Goal: Use online tool/utility: Utilize a website feature to perform a specific function

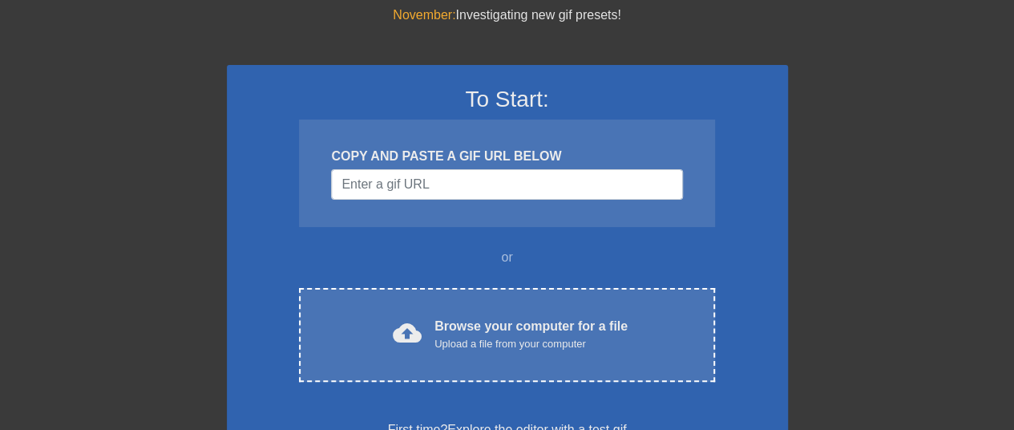
scroll to position [56, 0]
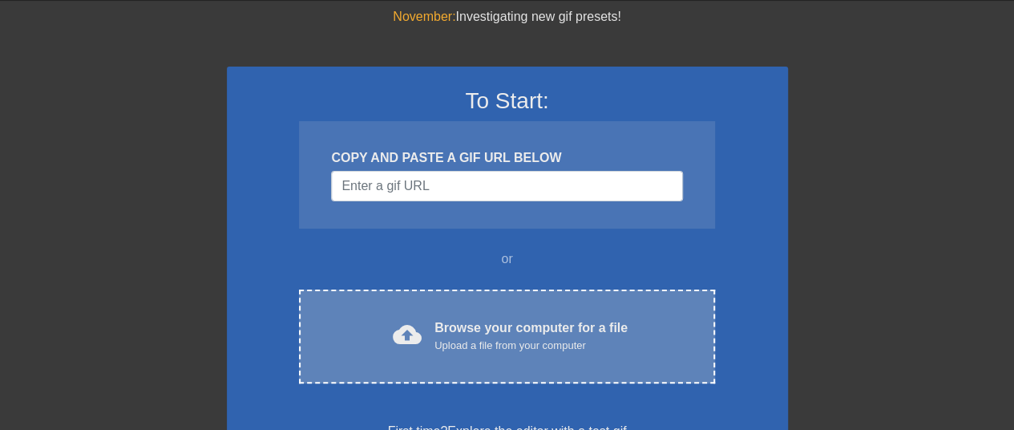
click at [503, 363] on div "cloud_upload Browse your computer for a file Upload a file from your computer C…" at bounding box center [506, 336] width 415 height 94
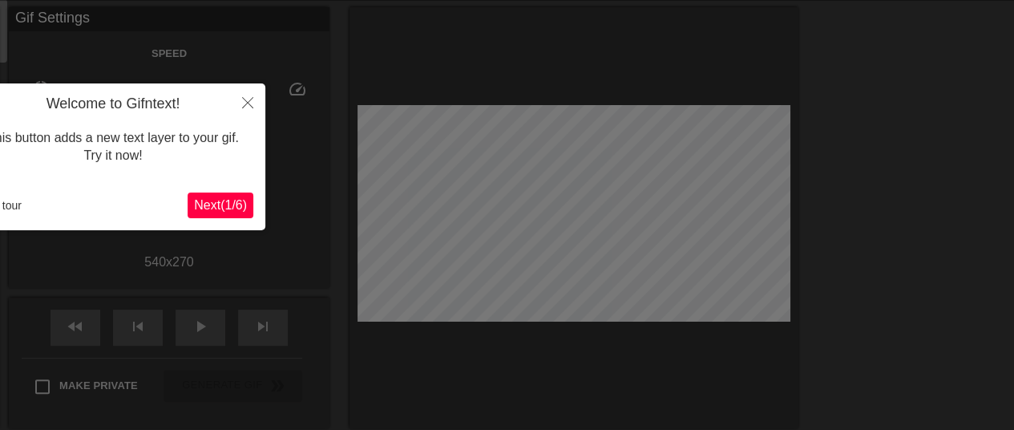
scroll to position [39, 0]
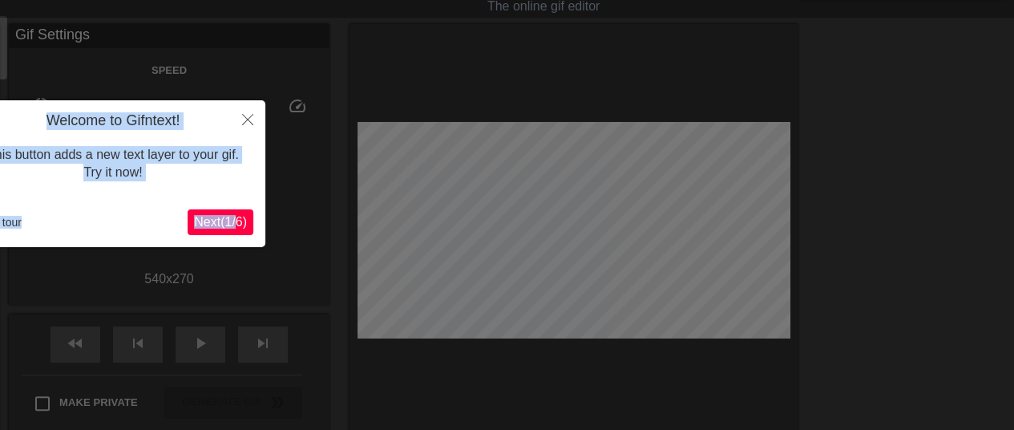
drag, startPoint x: 357, startPoint y: 281, endPoint x: 232, endPoint y: 220, distance: 139.8
click at [232, 220] on body "menu_book Browse the tutorials! [DOMAIN_NAME] The online gif editor Send Feedba…" at bounding box center [507, 318] width 1014 height 714
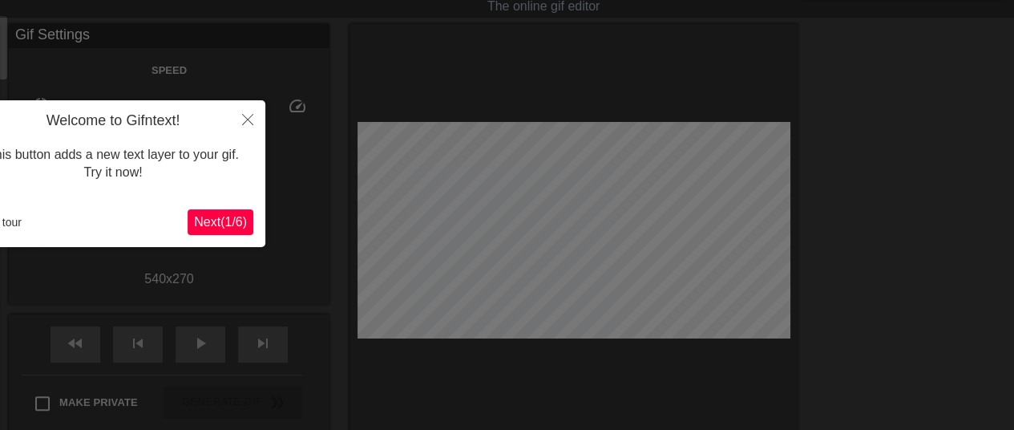
click at [309, 190] on div at bounding box center [507, 318] width 1014 height 714
click at [239, 212] on button "Next ( 1 / 6 )" at bounding box center [221, 222] width 66 height 26
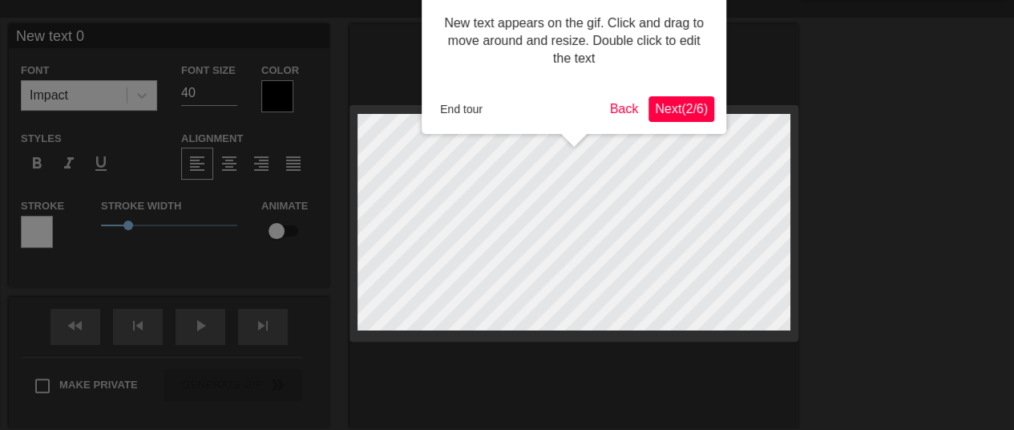
scroll to position [0, 0]
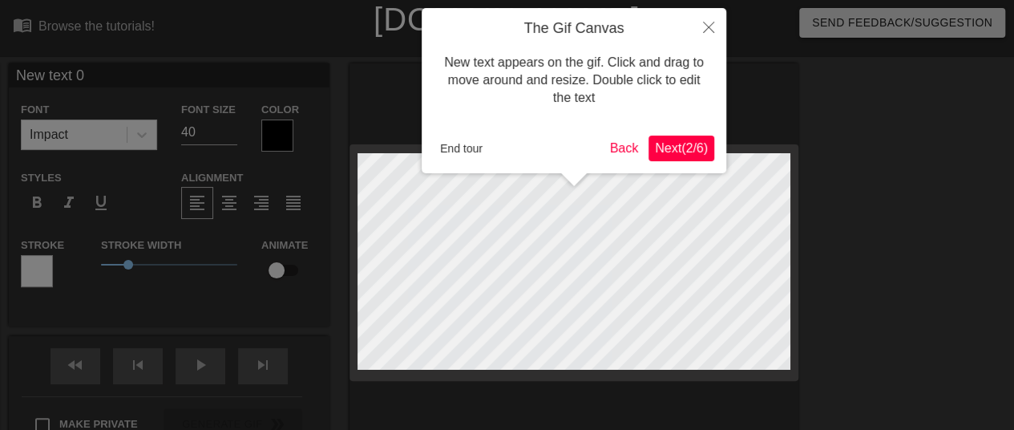
click at [680, 147] on span "Next ( 2 / 6 )" at bounding box center [681, 148] width 53 height 14
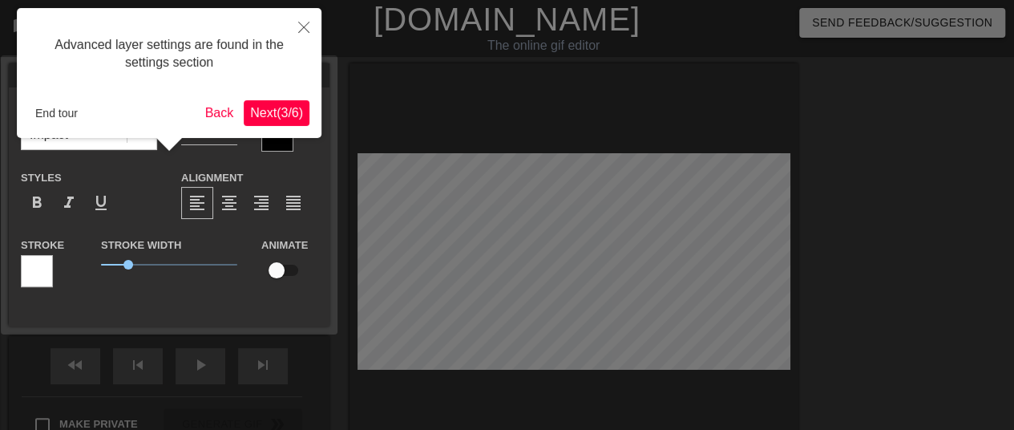
click at [292, 107] on span "Next ( 3 / 6 )" at bounding box center [276, 113] width 53 height 14
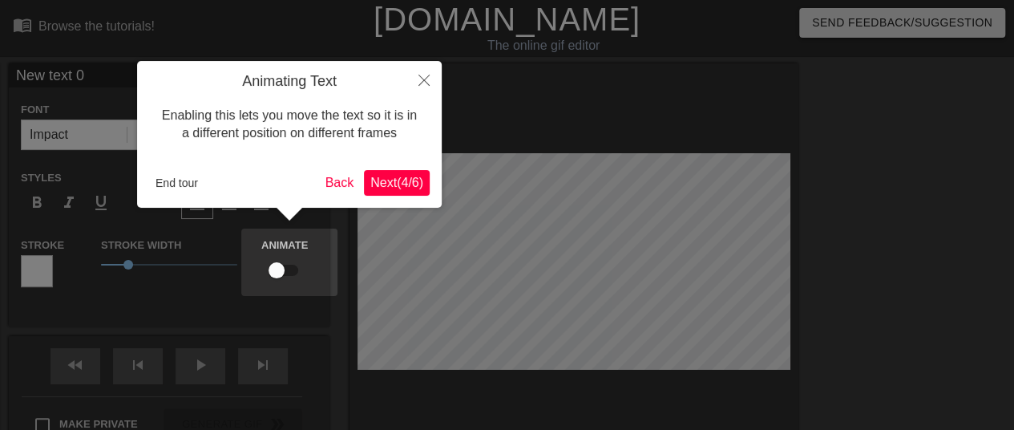
click at [389, 183] on span "Next ( 4 / 6 )" at bounding box center [396, 183] width 53 height 14
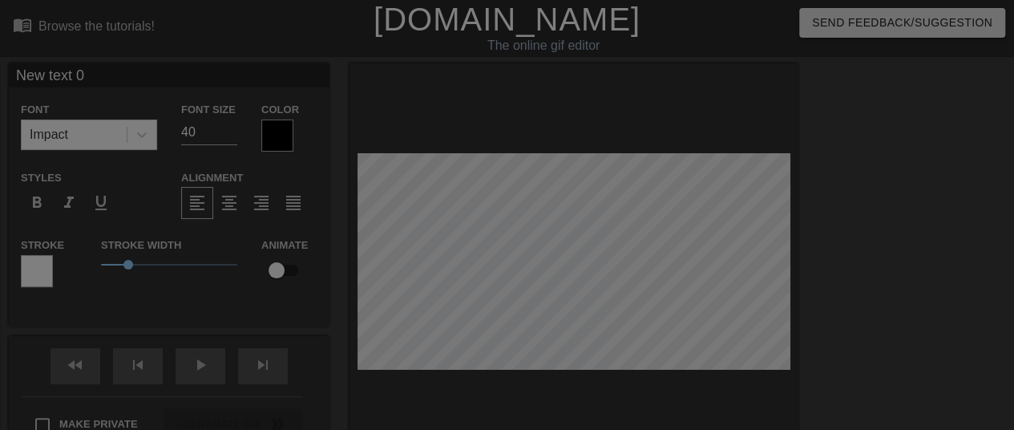
scroll to position [224, 0]
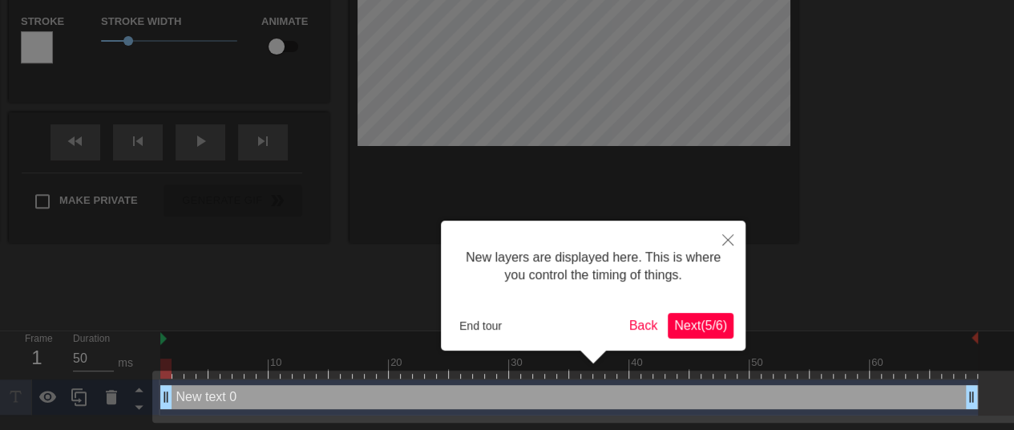
click at [717, 328] on span "Next ( 5 / 6 )" at bounding box center [700, 325] width 53 height 14
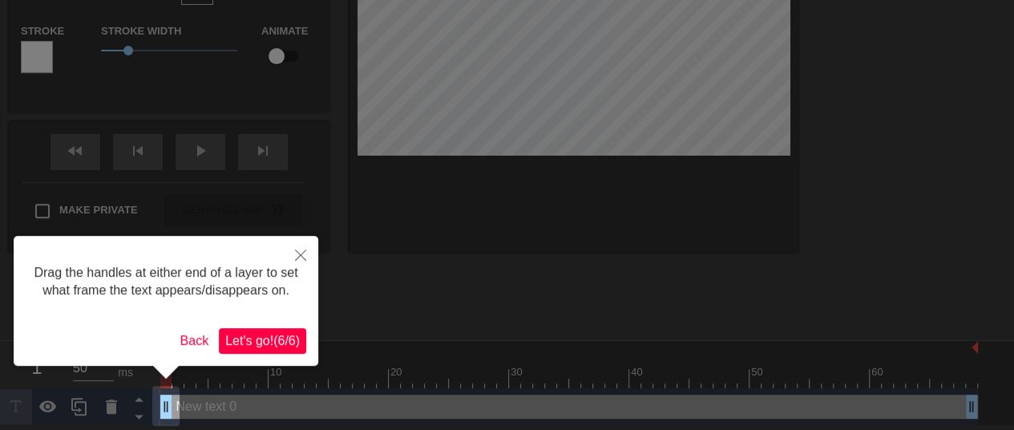
scroll to position [217, 0]
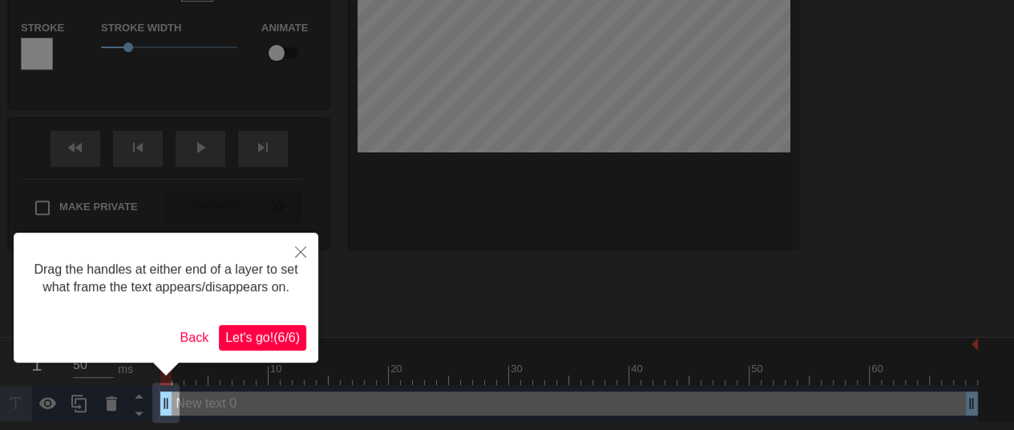
click at [280, 336] on span "Let's go! ( 6 / 6 )" at bounding box center [262, 337] width 75 height 14
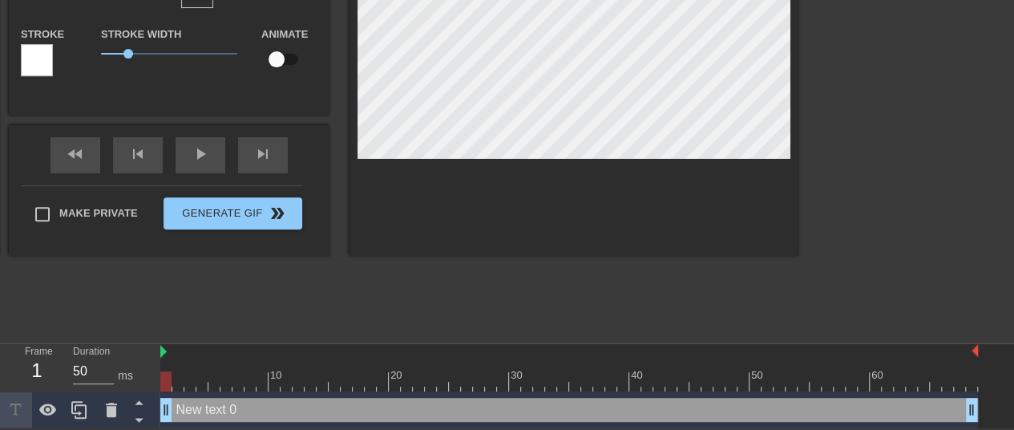
scroll to position [0, 0]
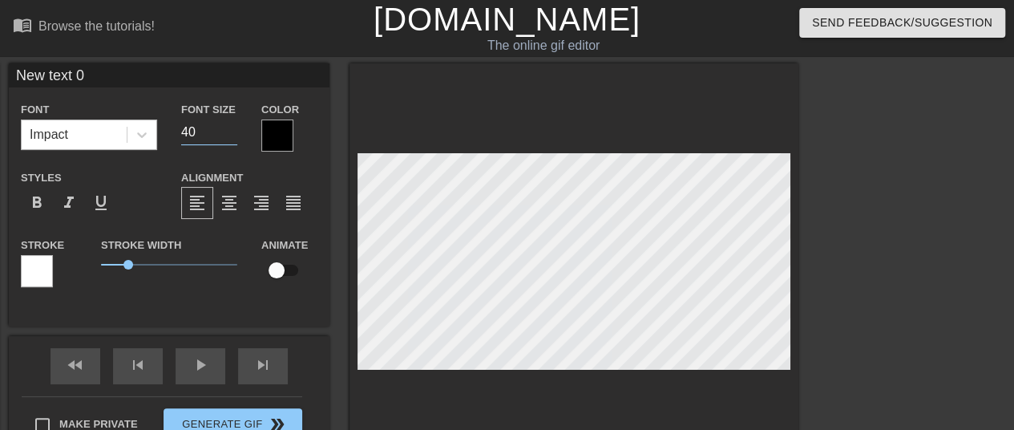
drag, startPoint x: 217, startPoint y: 133, endPoint x: 115, endPoint y: 145, distance: 103.3
click at [115, 145] on div "Font Impact Font Size 40 Color" at bounding box center [169, 125] width 321 height 52
type input "16"
type input "text 0"
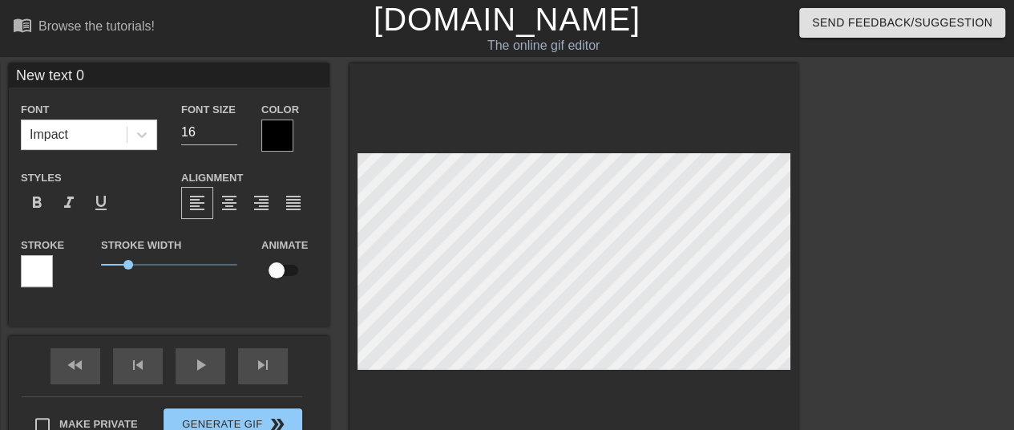
type textarea "text 0"
type input "text 0"
type textarea "text 0"
type input "ext 0"
type textarea "ext 0"
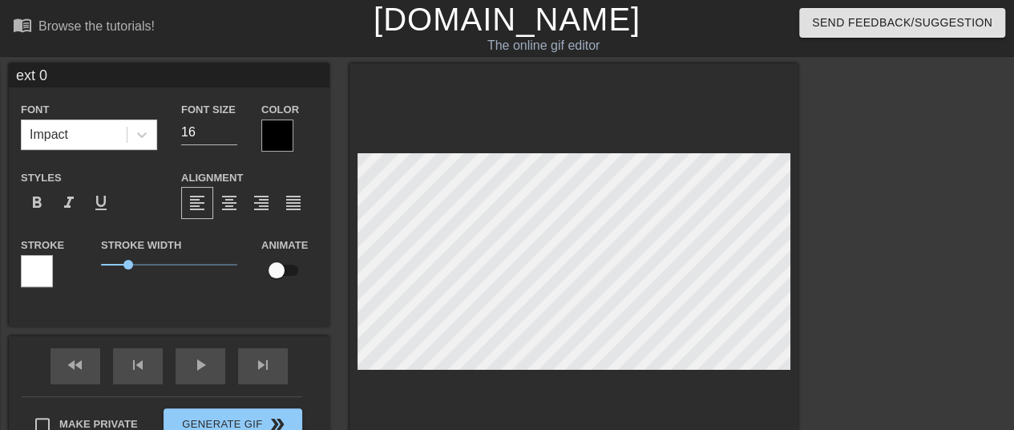
type input "xt 0"
type textarea "xt 0"
type input "t 0"
type textarea "t 0"
type input "0"
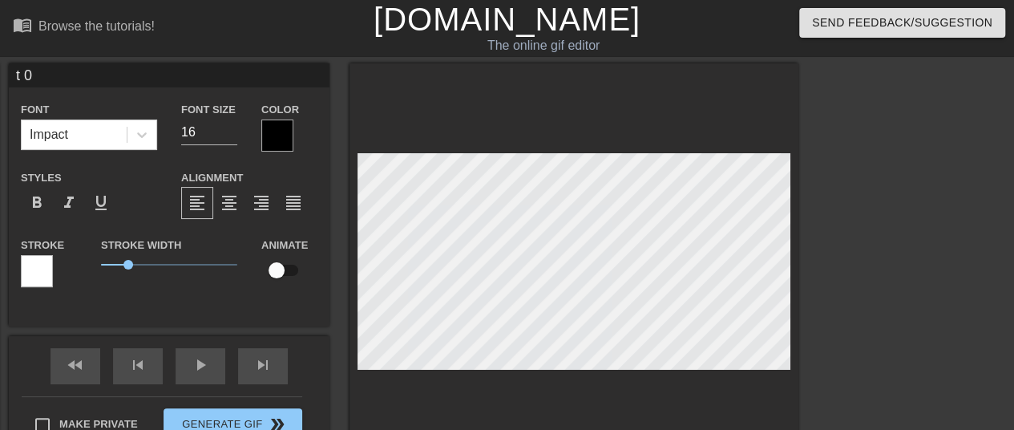
type textarea "0"
type input "0"
type textarea "0"
click at [827, 233] on div at bounding box center [938, 303] width 240 height 481
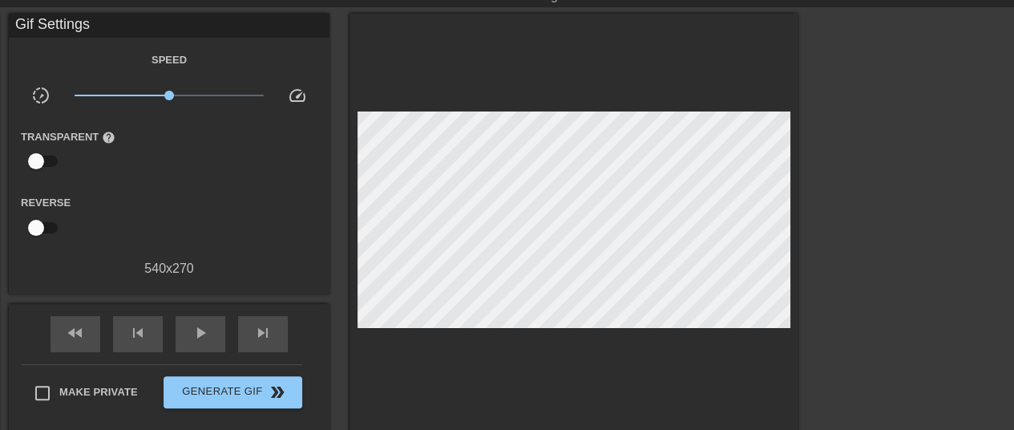
scroll to position [50, 0]
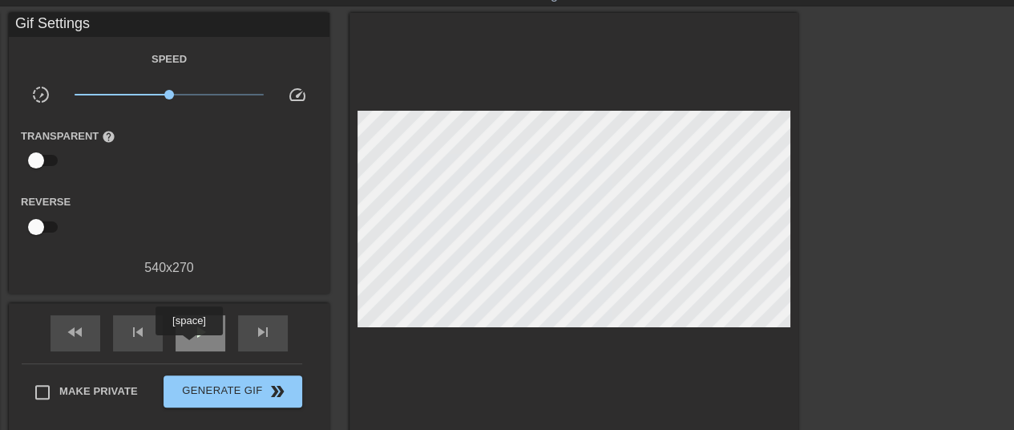
click at [200, 343] on div "play_arrow" at bounding box center [201, 333] width 50 height 36
click at [200, 343] on div "pause" at bounding box center [201, 333] width 50 height 36
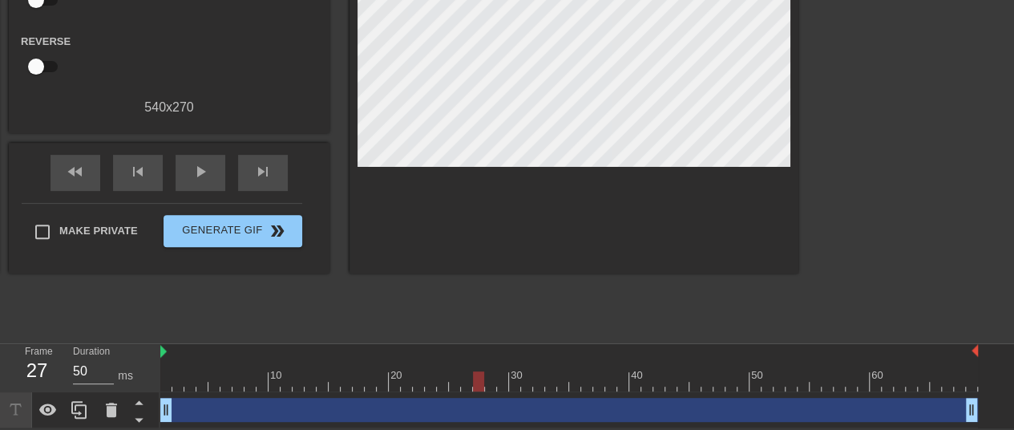
scroll to position [0, 0]
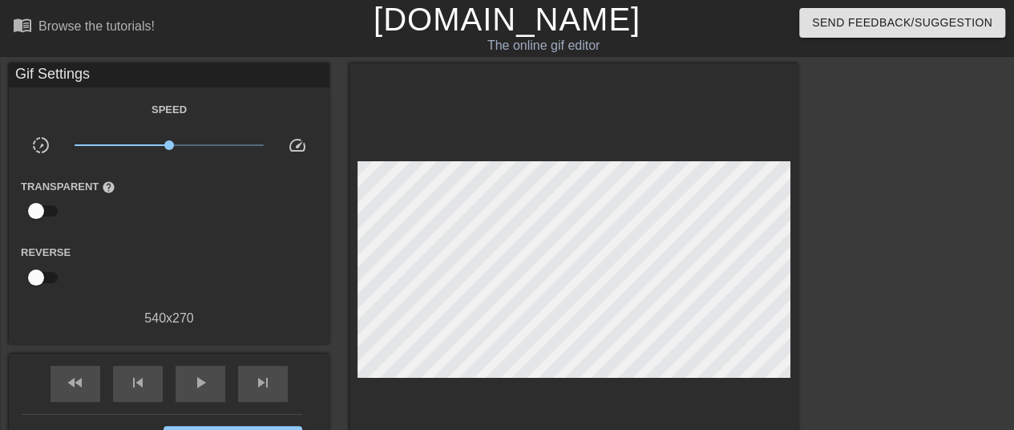
click at [42, 73] on div "Gif Settings" at bounding box center [169, 75] width 321 height 24
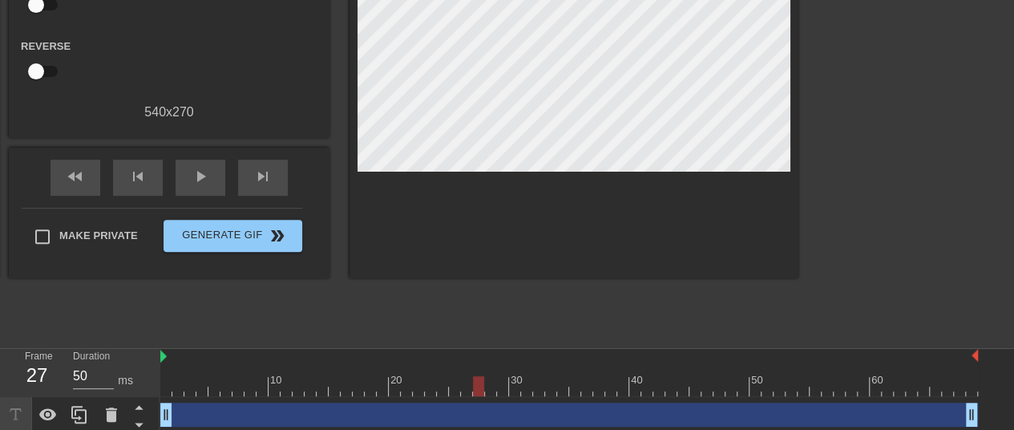
scroll to position [212, 0]
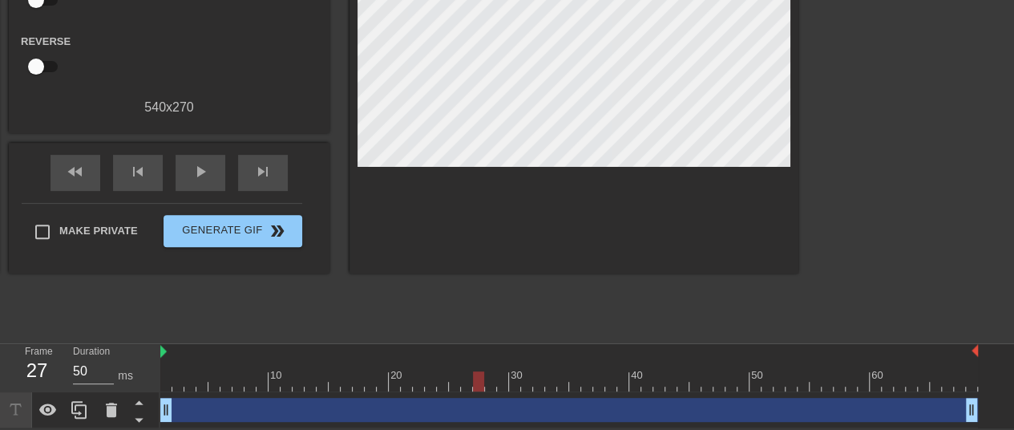
click at [12, 403] on icon at bounding box center [15, 408] width 11 height 11
click at [14, 414] on icon at bounding box center [15, 408] width 11 height 11
drag, startPoint x: 168, startPoint y: 413, endPoint x: 102, endPoint y: 411, distance: 66.5
click at [102, 411] on div "Frame 1 Duration 50 ms 10 20 30 40 50 60 drag_handle drag_handle" at bounding box center [507, 386] width 1014 height 84
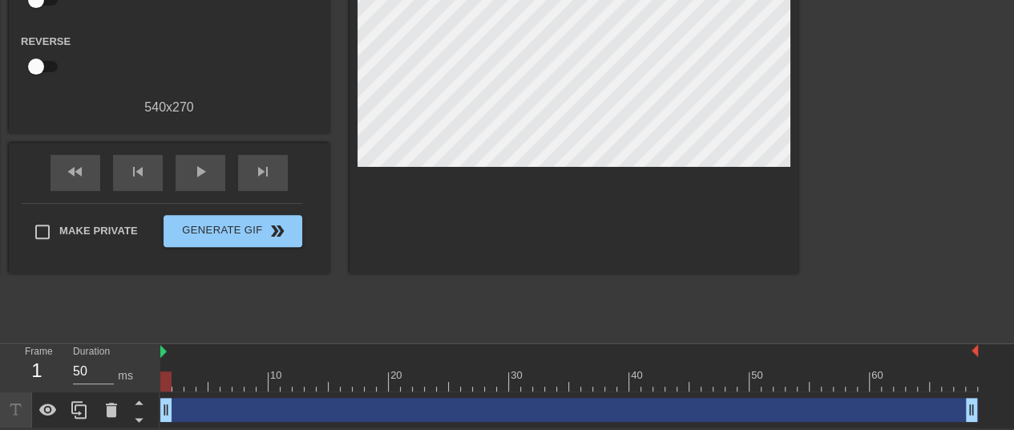
click at [11, 412] on icon at bounding box center [15, 409] width 18 height 18
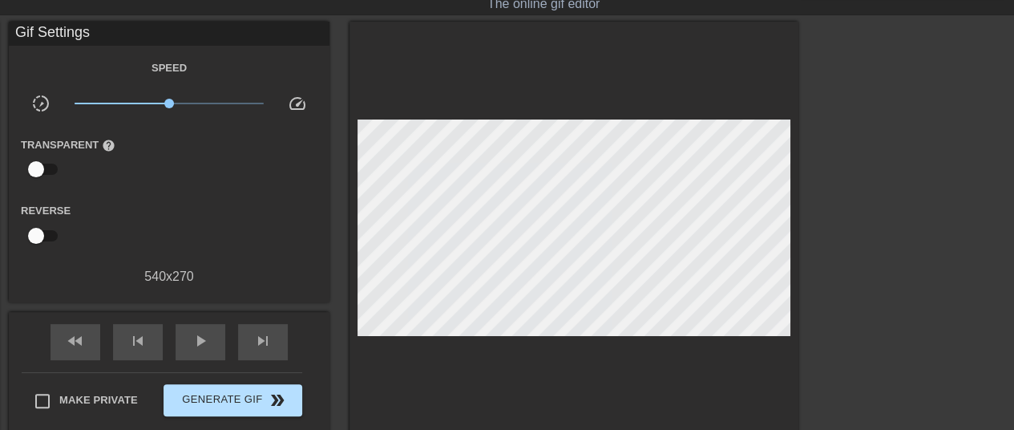
scroll to position [23, 0]
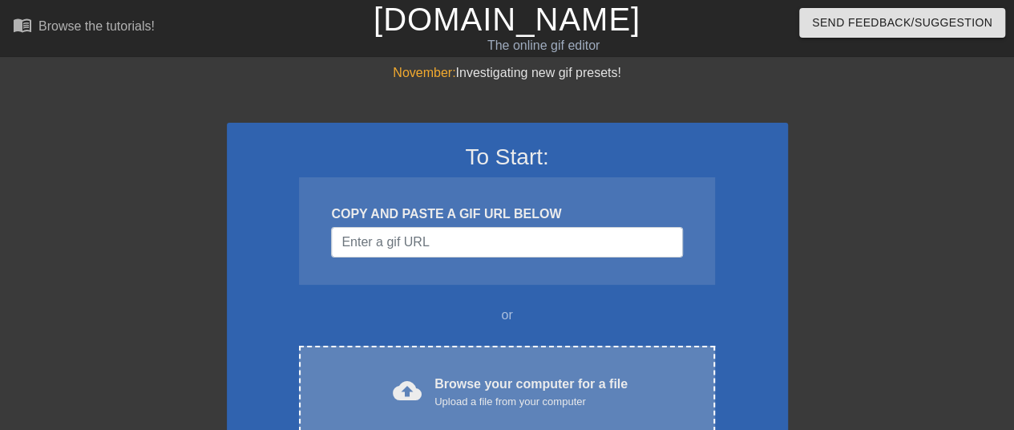
click at [462, 372] on div "cloud_upload Browse your computer for a file Upload a file from your computer C…" at bounding box center [506, 392] width 415 height 94
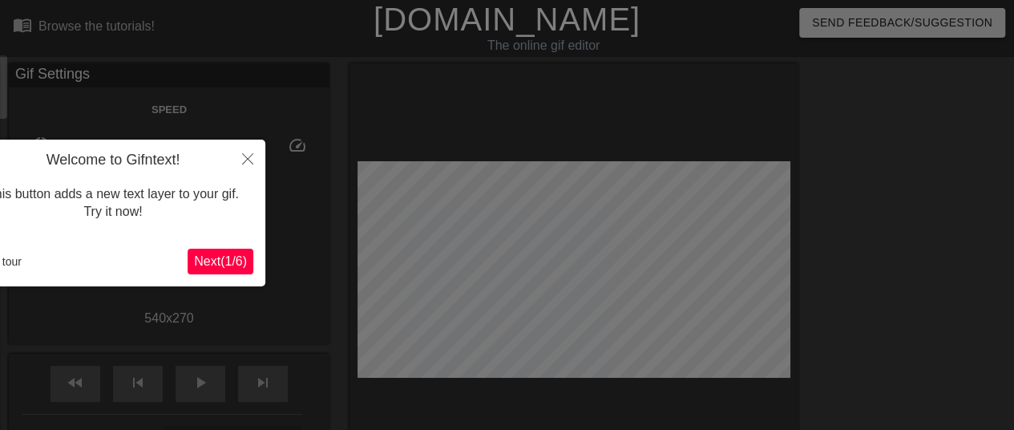
scroll to position [39, 0]
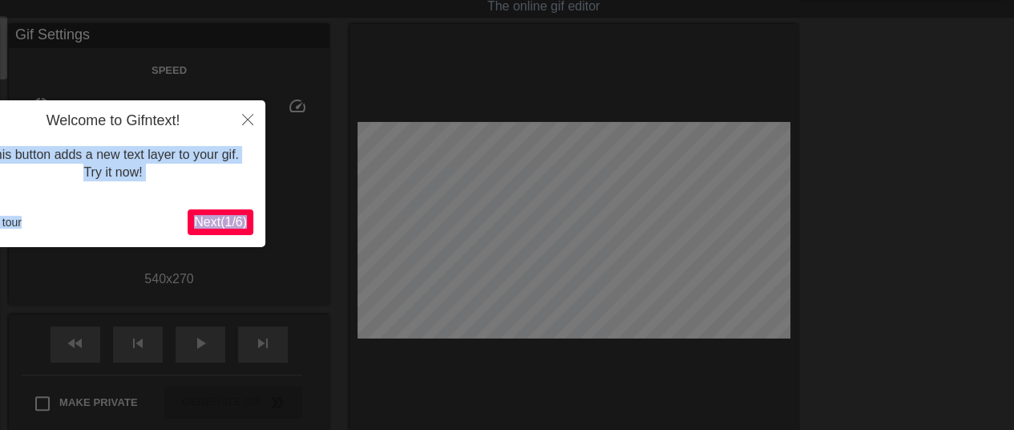
drag, startPoint x: 184, startPoint y: 115, endPoint x: 249, endPoint y: 106, distance: 65.5
click at [249, 106] on div "Welcome to Gifntext! This button adds a new text layer to your gif. Try it now!…" at bounding box center [113, 173] width 305 height 147
click at [204, 113] on h4 "Welcome to Gifntext!" at bounding box center [113, 121] width 281 height 18
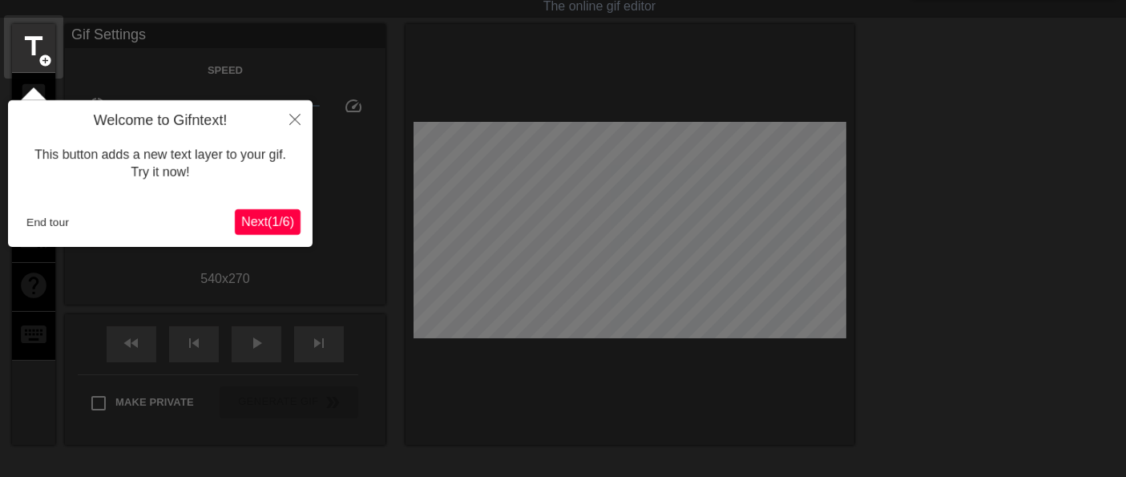
drag, startPoint x: 1003, startPoint y: 0, endPoint x: 683, endPoint y: 386, distance: 500.9
click at [683, 386] on div at bounding box center [563, 318] width 1126 height 714
click at [252, 215] on span "Next ( 1 / 6 )" at bounding box center [267, 222] width 53 height 14
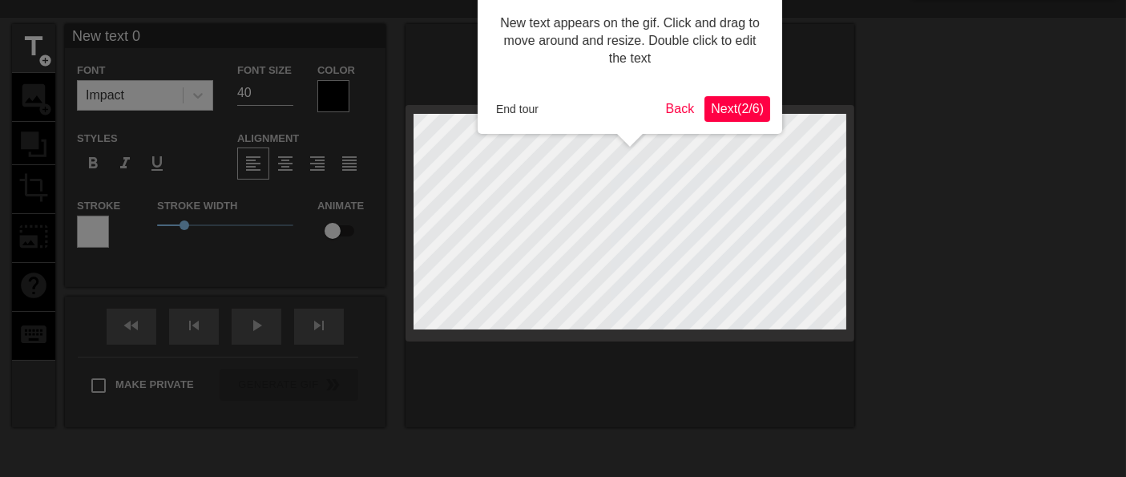
scroll to position [0, 0]
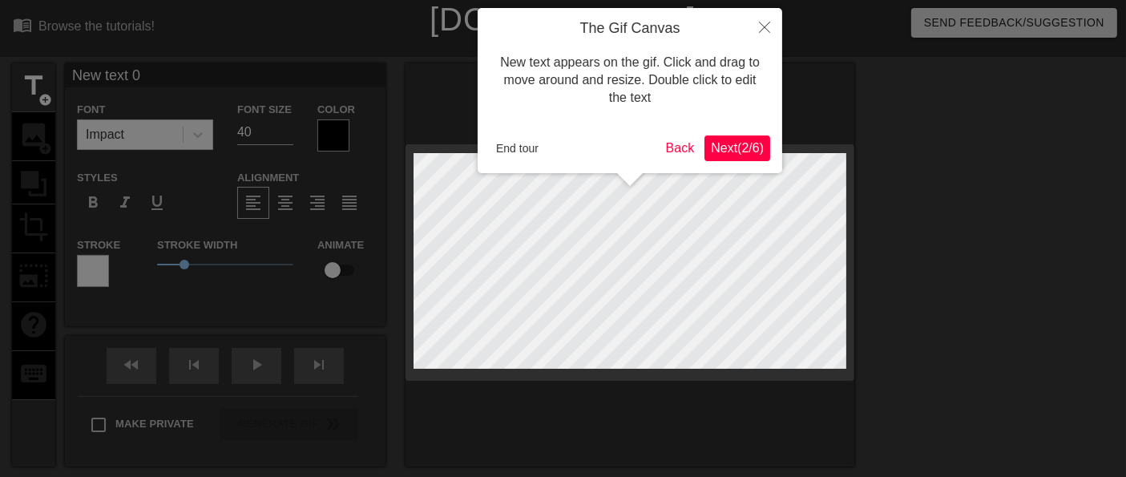
click at [747, 157] on button "Next ( 2 / 6 )" at bounding box center [738, 148] width 66 height 26
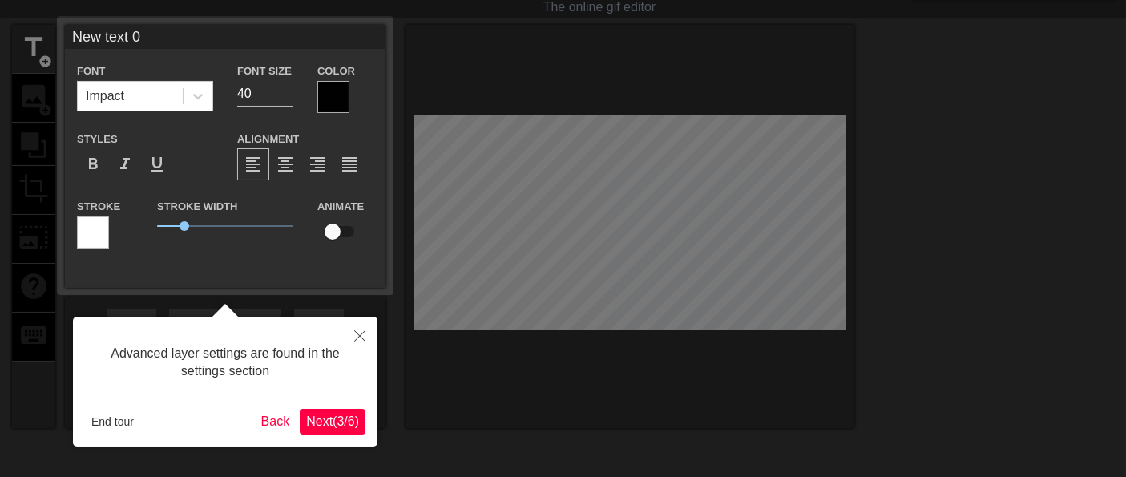
click at [340, 410] on button "Next ( 3 / 6 )" at bounding box center [333, 422] width 66 height 26
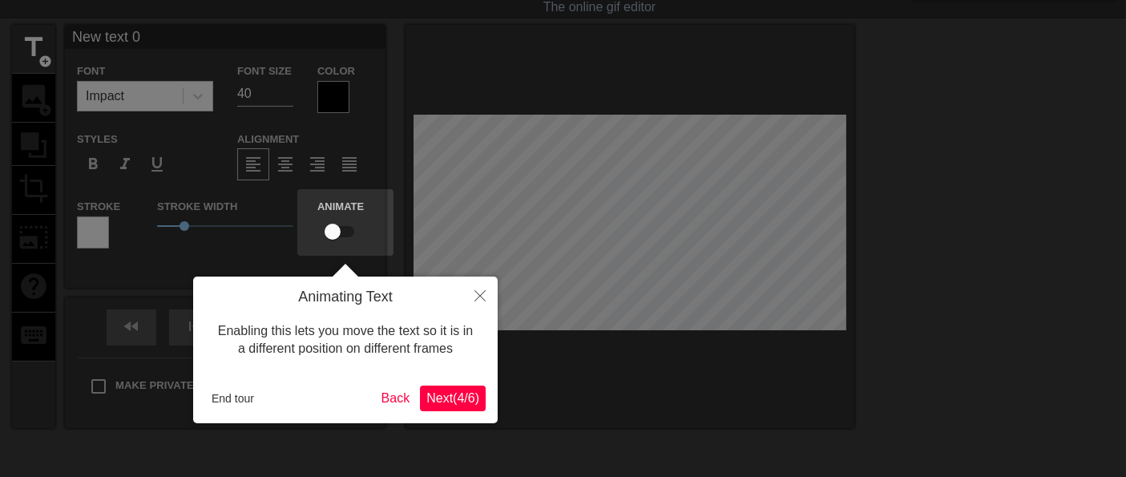
scroll to position [0, 0]
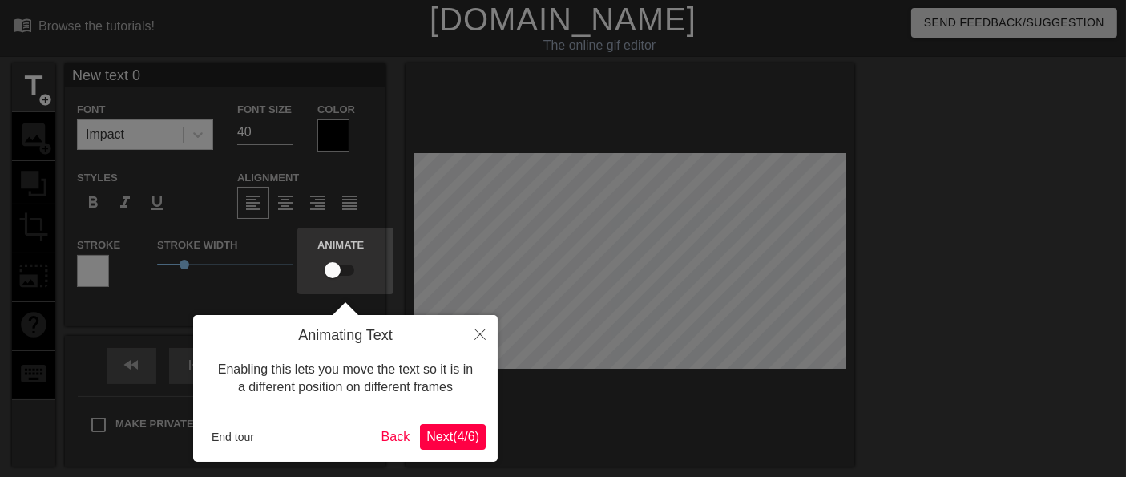
click at [468, 429] on span "Next ( 4 / 6 )" at bounding box center [452, 437] width 53 height 14
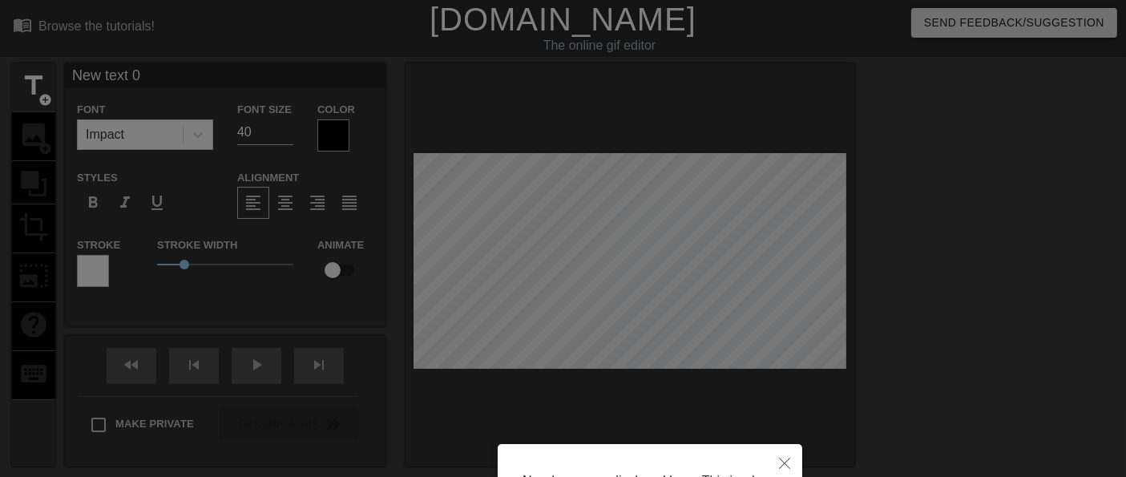
scroll to position [176, 0]
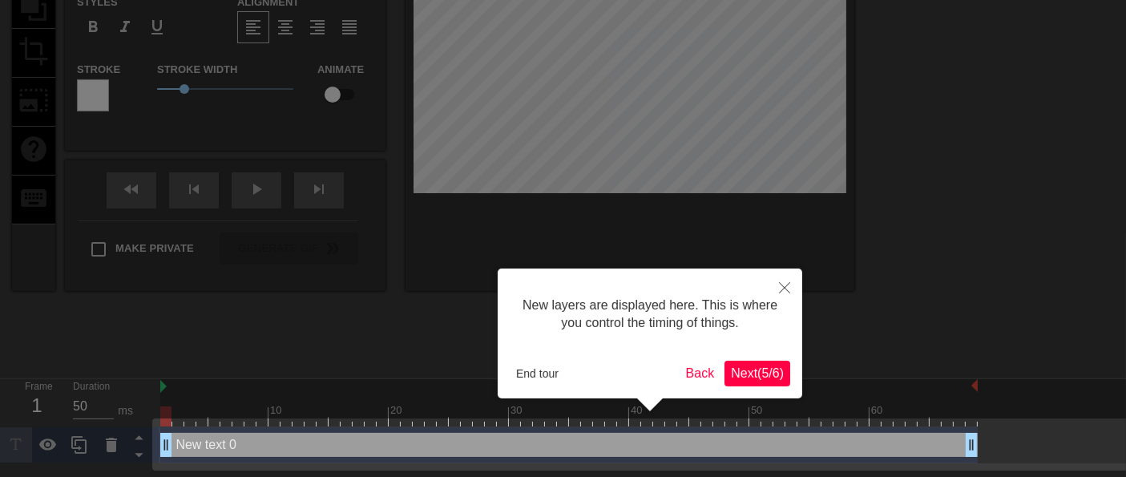
click at [771, 370] on span "Next ( 5 / 6 )" at bounding box center [757, 373] width 53 height 14
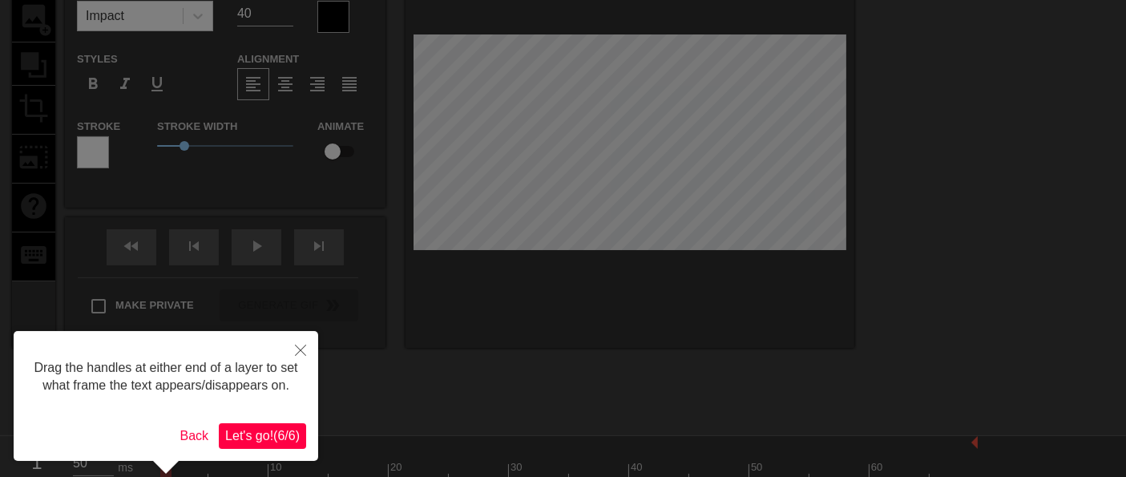
scroll to position [119, 0]
click at [258, 429] on span "Let's go! ( 6 / 6 )" at bounding box center [262, 436] width 75 height 14
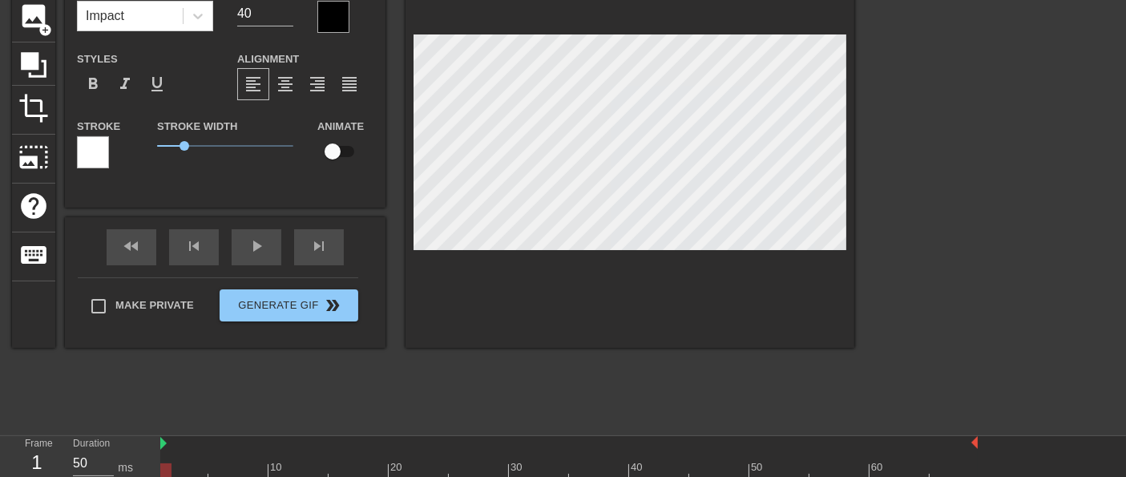
scroll to position [0, 0]
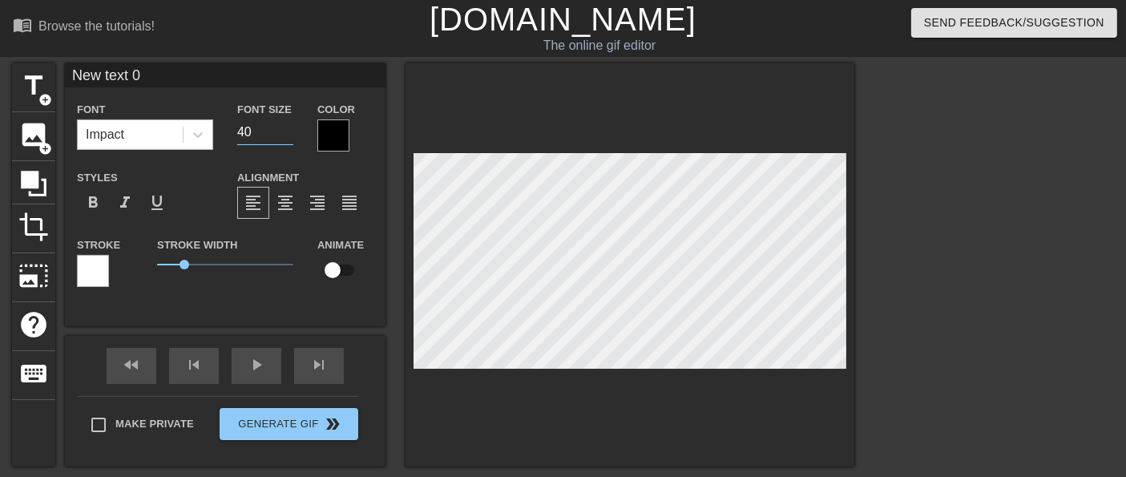
drag, startPoint x: 263, startPoint y: 131, endPoint x: 184, endPoint y: 149, distance: 80.5
click at [184, 149] on div "Font Impact Font Size 40 Color" at bounding box center [225, 125] width 321 height 52
type input "16"
type input "text 0"
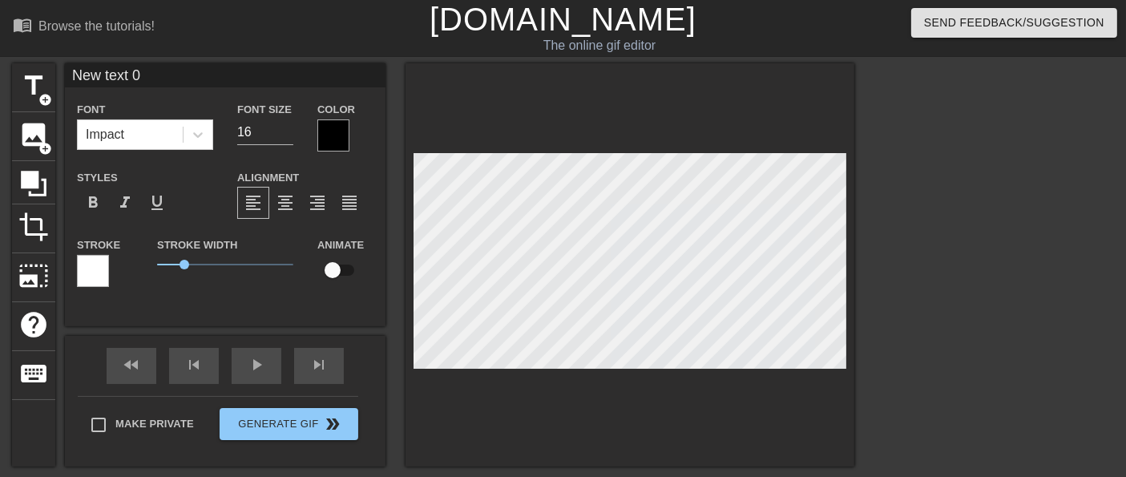
type textarea "text 0"
type input "text 0"
type textarea "text 0"
type input "ext 0"
type textarea "ext 0"
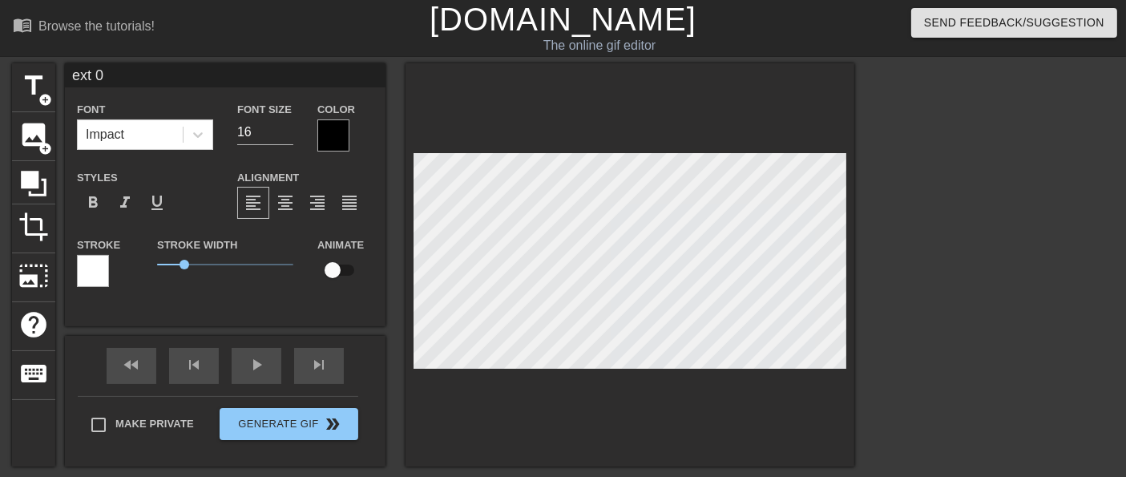
type input "xt 0"
type textarea "xt 0"
type input "t 0"
type textarea "t 0"
type input "0"
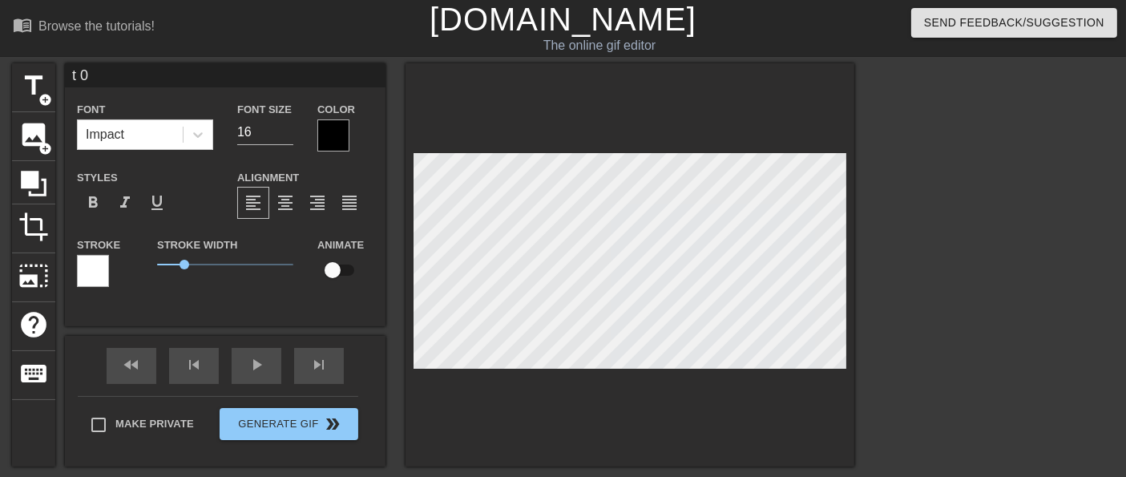
type textarea "0"
type input "0"
type textarea "0"
type input "At least the signoradidn't waste her journey.I think that's an osprey."
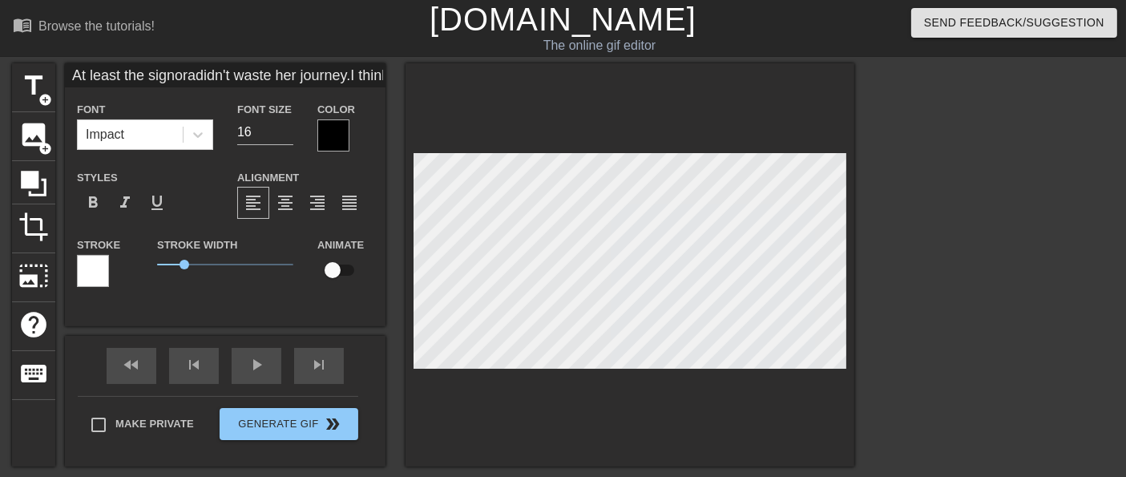
type textarea "At least the signoradidn't waste her journey. I think that's an osprey."
type input "At least the ignoradidn't waste her journey.I think that's an osprey."
type textarea "At least the ignoradidn't waste her journey. I think that's an osprey."
type input "At least the Signoradidn't waste her journey.I think that's an osprey."
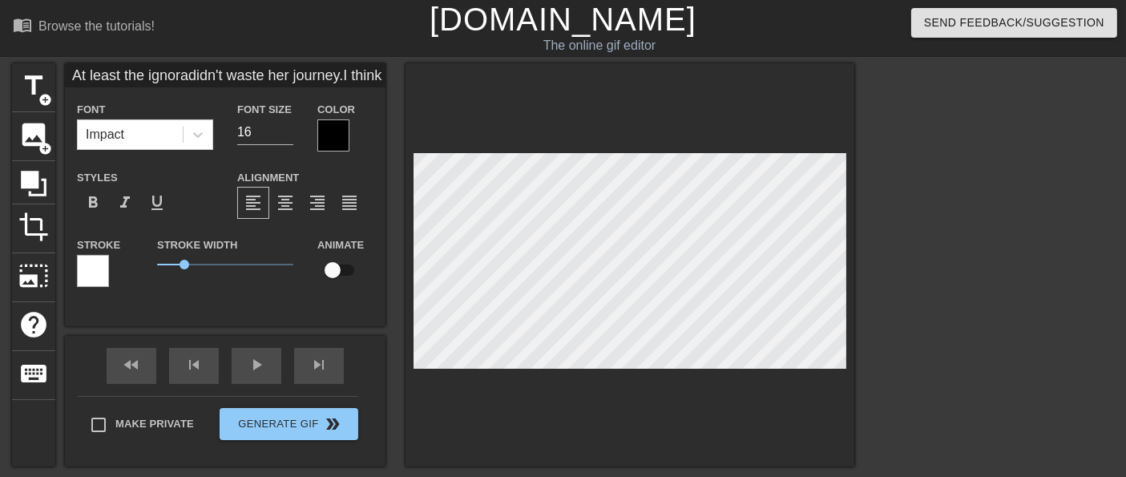
type textarea "At least the Signoradidn't waste her journey. I think that's an osprey."
type input "At least the Signora didn't waste her journey.I think that's an osprey."
type textarea "At least the Signora didn't waste her journey. I think that's an osprey."
type input "At least the Signora didn't waste her journey.\I think that's an osprey."
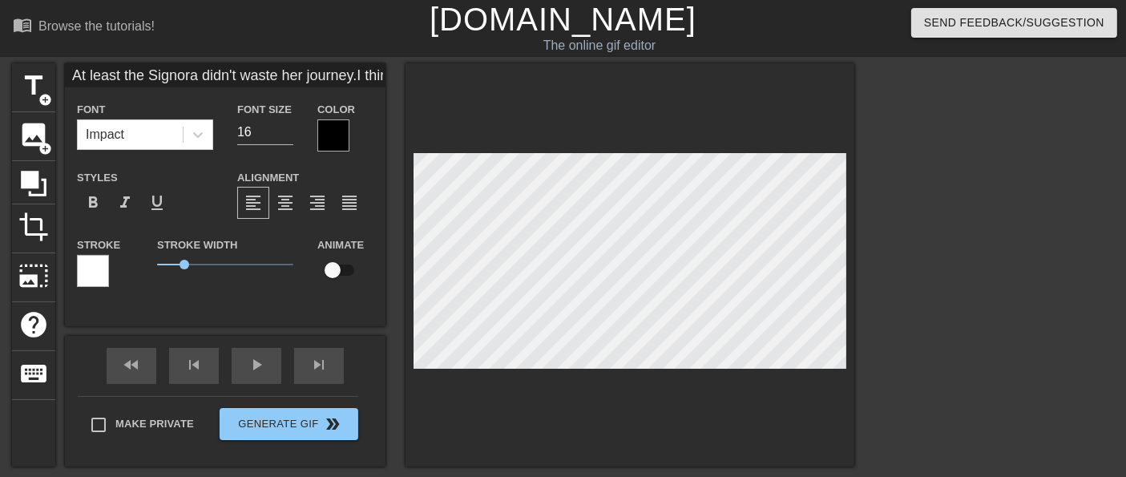
type textarea "At least the Signora didn't waste her journey. \I think that's an osprey."
type input "At least the Signora didn't waste her journey.I think that's an osprey."
type textarea "At least the Signora didn't waste her journey. I think that's an osprey."
type input "At least the Signora didn't waste her journey. I think that's an osprey."
type textarea "At least the Signora didn't waste her journey. I think that's an osprey."
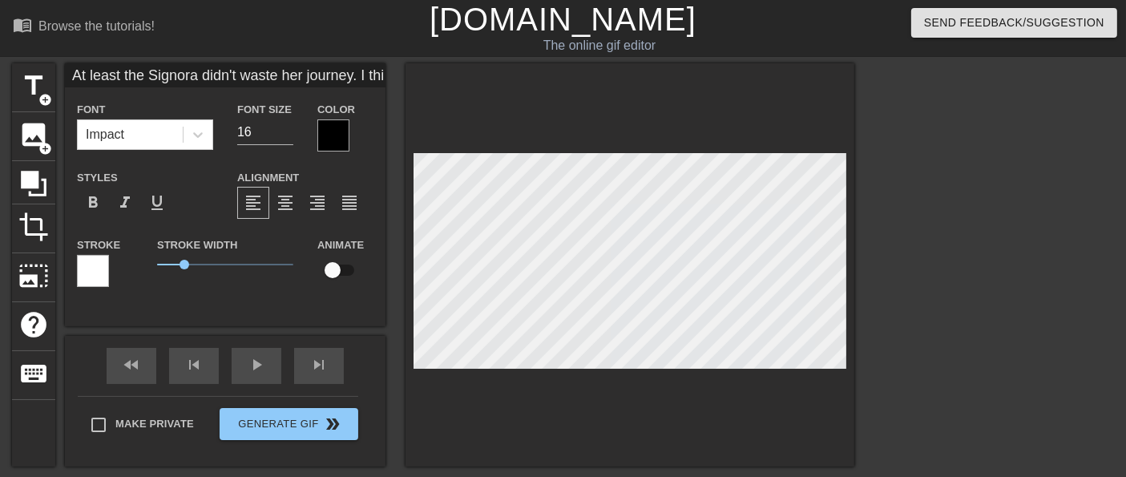
type input "At least the Signora didn't waste her journey.I think that's an osprey."
type textarea "At least the Signora didn't waste her journey. I think that's an osprey."
type input "At least the Signora didn't waste her journey.I think that's an sprey."
type textarea "At least the Signora didn't waste her journey. I think that's an sprey."
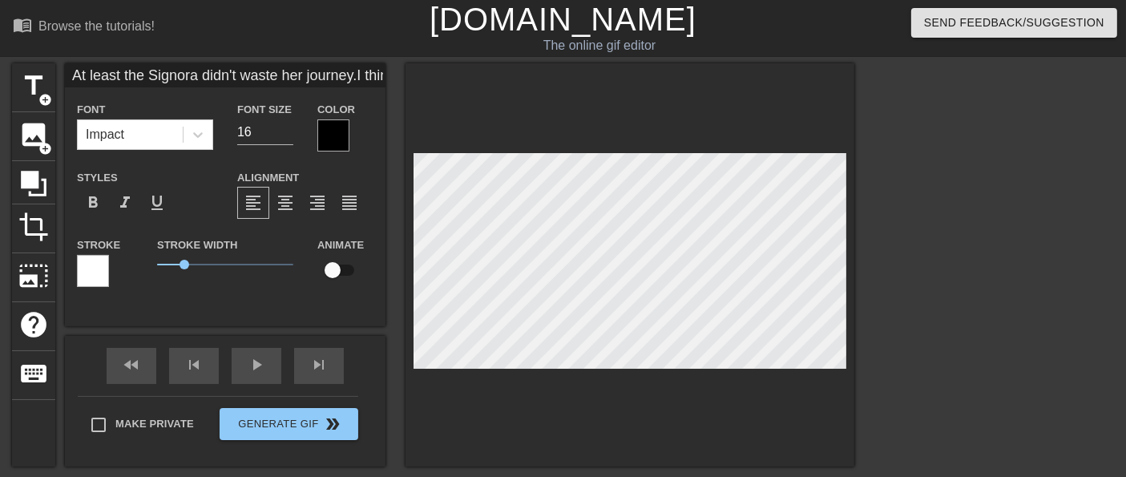
type input "At least the Signora didn't waste her journey.I think that's an Osprey."
type textarea "At least the Signora didn't waste her journey. I think that's an Osprey."
click at [883, 317] on div at bounding box center [994, 303] width 240 height 481
click at [343, 147] on div at bounding box center [333, 135] width 32 height 32
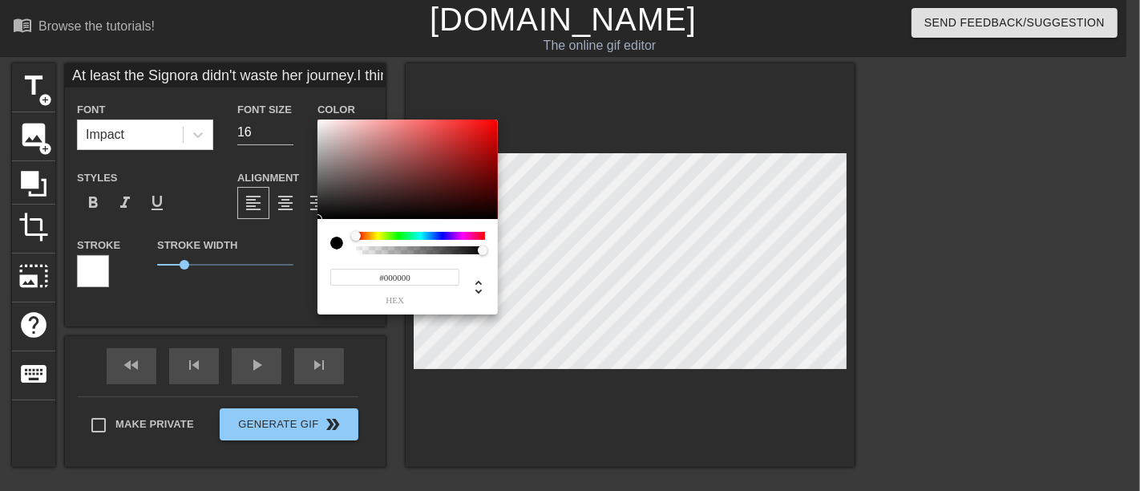
click at [357, 252] on div at bounding box center [420, 250] width 129 height 8
type input "At least the Signora didn't waste her journey.I think that's an Osprey."
type input "0"
type input "At least the Signora didn't waste her journey.I think that's an Osprey."
type input "1"
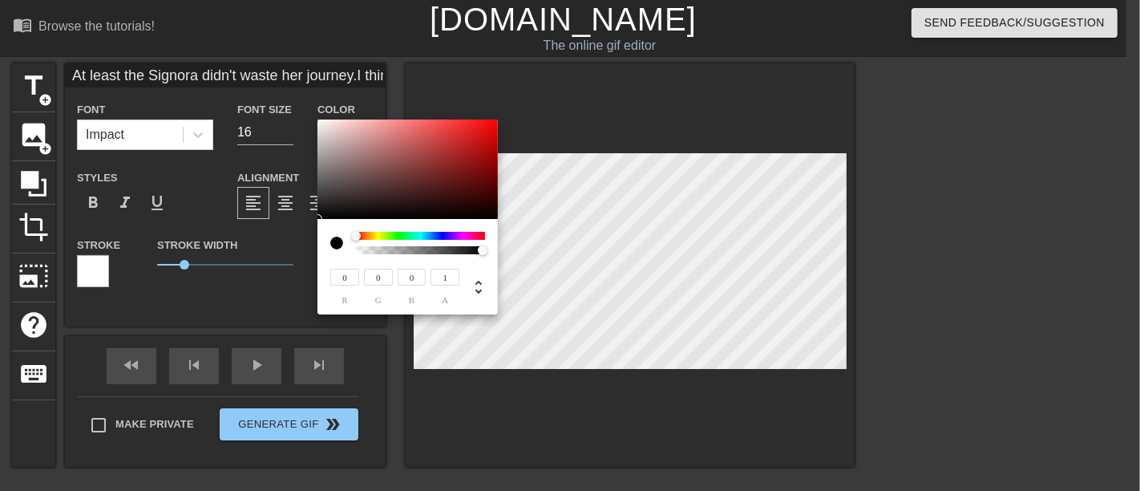
drag, startPoint x: 483, startPoint y: 245, endPoint x: 787, endPoint y: 289, distance: 307.0
click at [787, 289] on div "0 r 0 g 0 b 1 a" at bounding box center [570, 245] width 1140 height 491
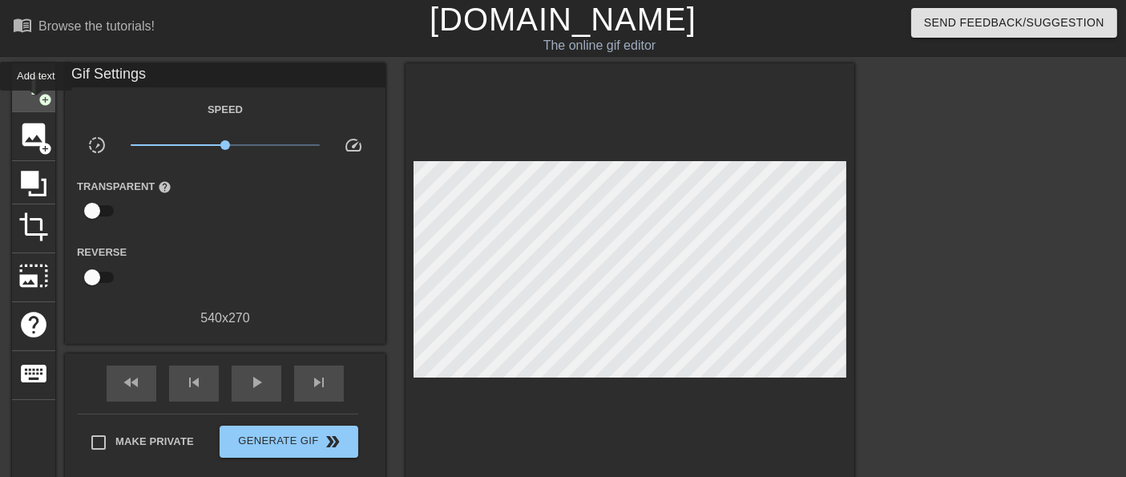
click at [27, 95] on span "title" at bounding box center [33, 86] width 30 height 30
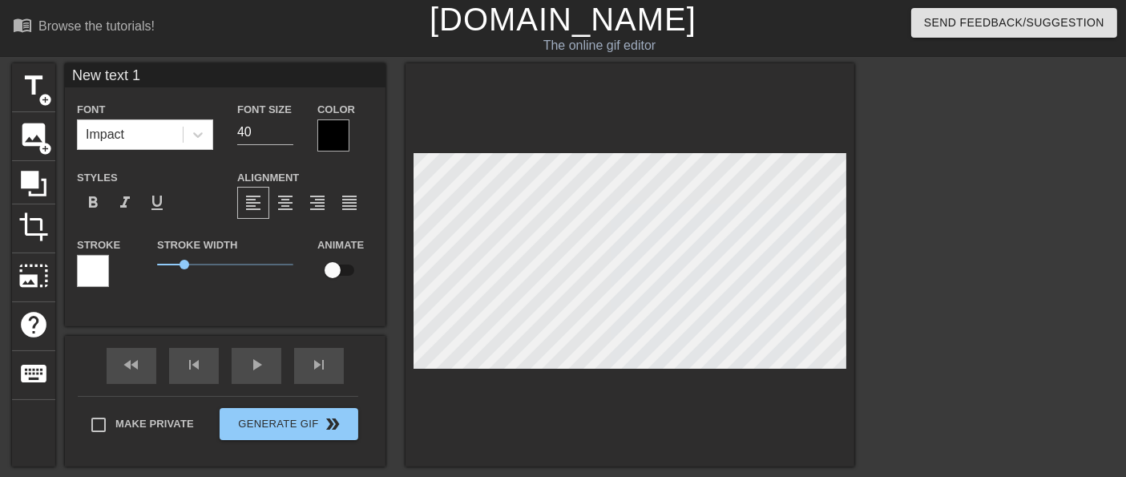
click at [82, 278] on div at bounding box center [93, 271] width 32 height 32
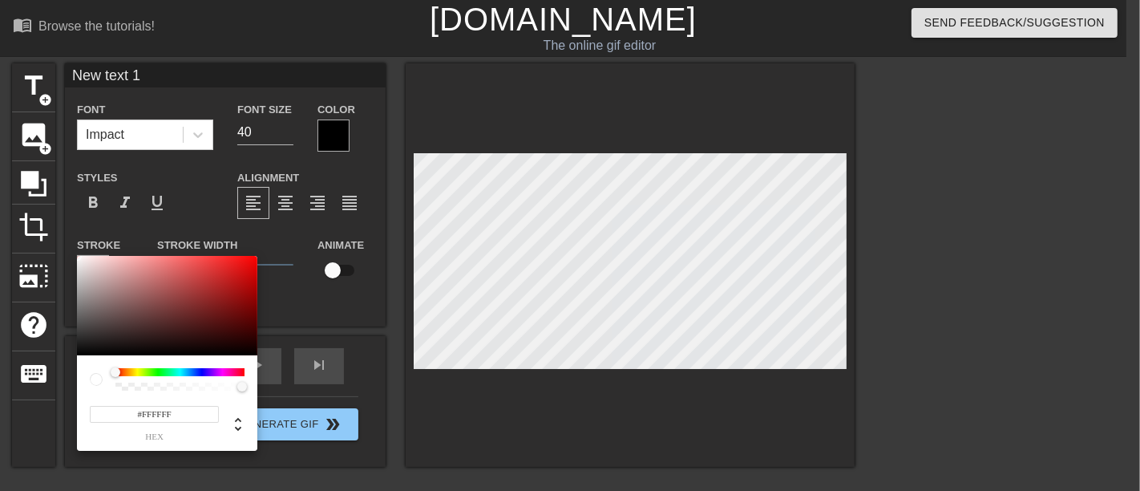
click at [94, 384] on div at bounding box center [96, 379] width 13 height 13
click at [95, 380] on div at bounding box center [96, 379] width 13 height 13
type input "#000000"
drag, startPoint x: 105, startPoint y: 342, endPoint x: 52, endPoint y: 372, distance: 60.6
click at [52, 372] on div "#000000 hex" at bounding box center [570, 245] width 1140 height 491
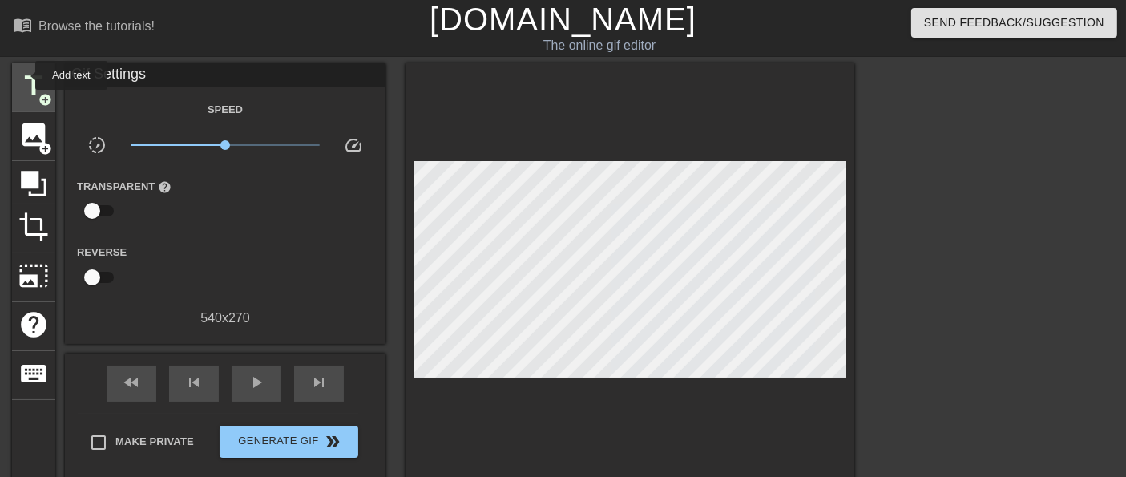
click at [25, 75] on span "title" at bounding box center [33, 86] width 30 height 30
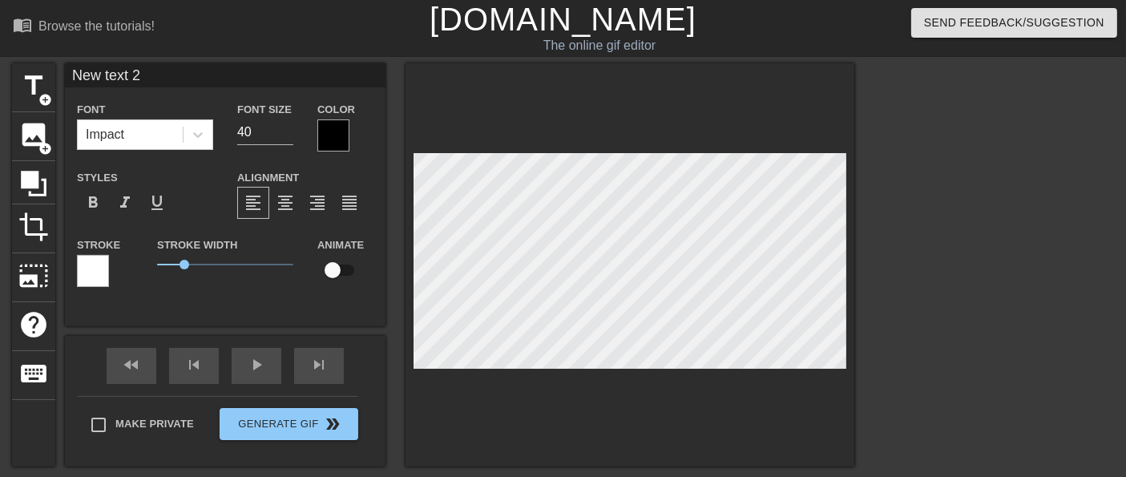
click at [334, 135] on div at bounding box center [333, 135] width 32 height 32
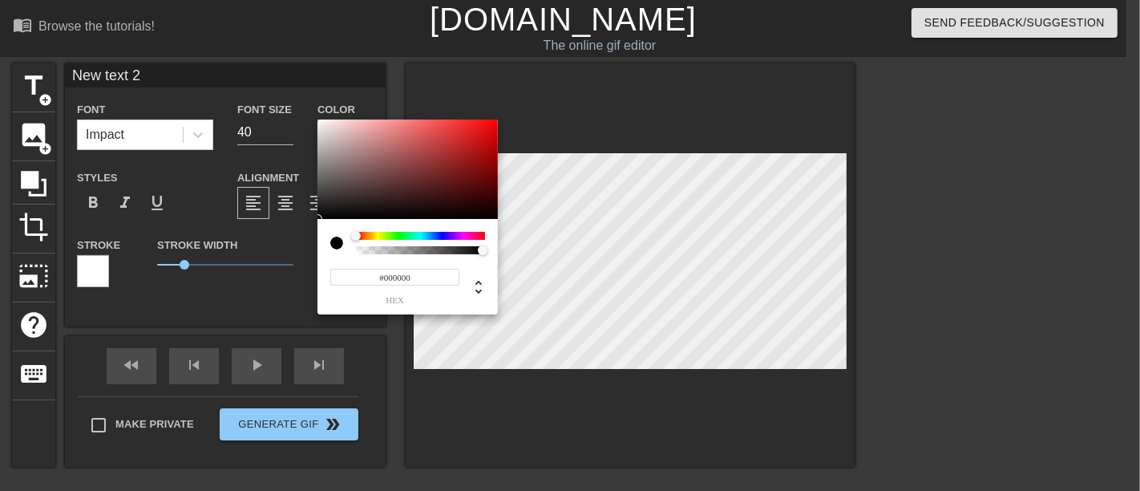
click at [338, 243] on div at bounding box center [336, 242] width 13 height 13
type input "#FFFFFF"
drag, startPoint x: 318, startPoint y: 216, endPoint x: 309, endPoint y: 114, distance: 102.2
click at [309, 114] on div "#FFFFFF hex" at bounding box center [570, 245] width 1140 height 491
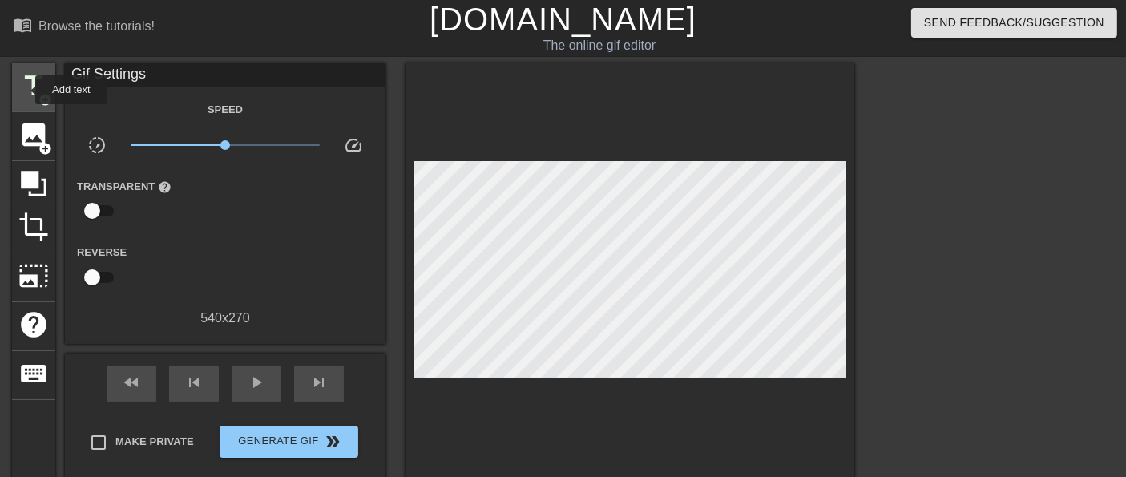
click at [25, 90] on span "title" at bounding box center [33, 86] width 30 height 30
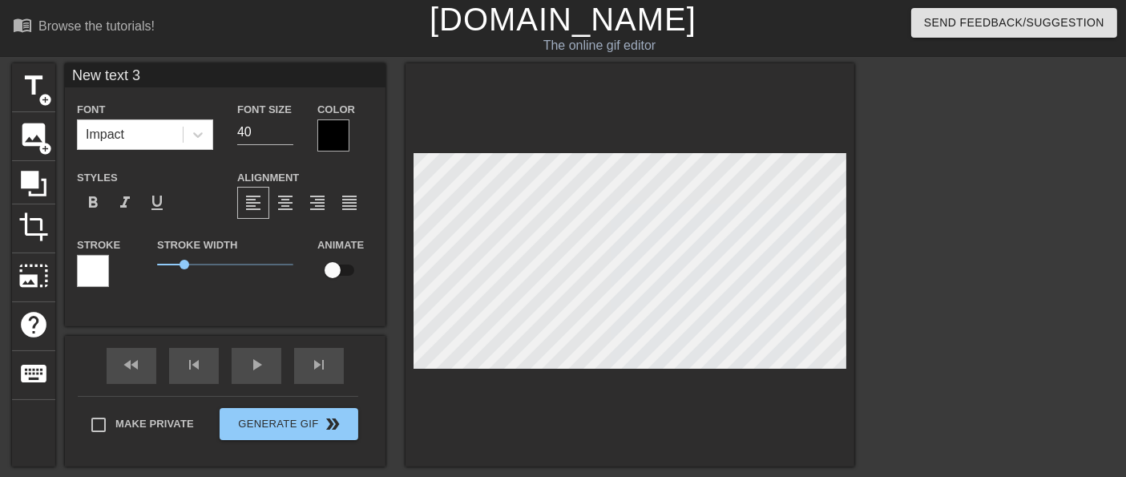
scroll to position [2, 3]
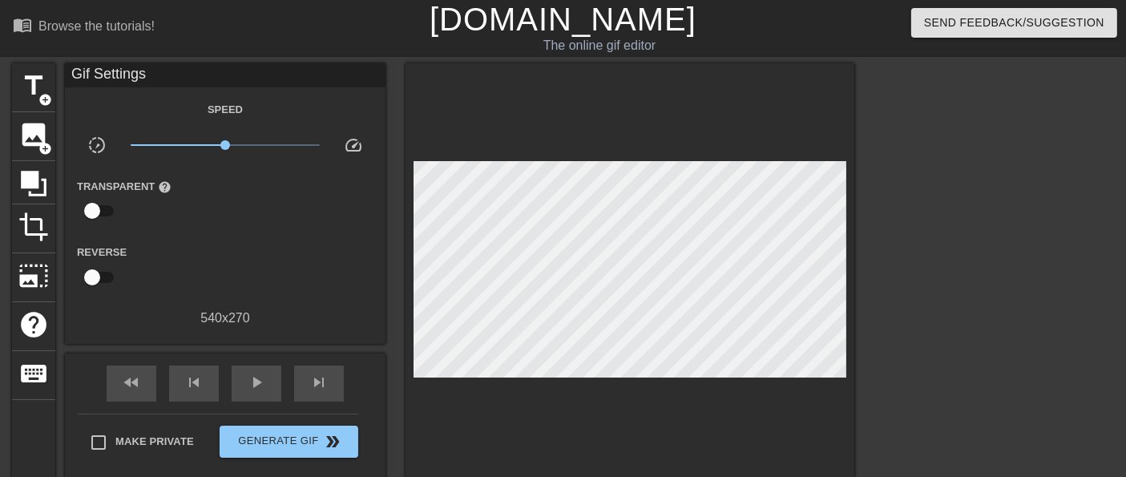
click at [496, 157] on div at bounding box center [630, 273] width 449 height 421
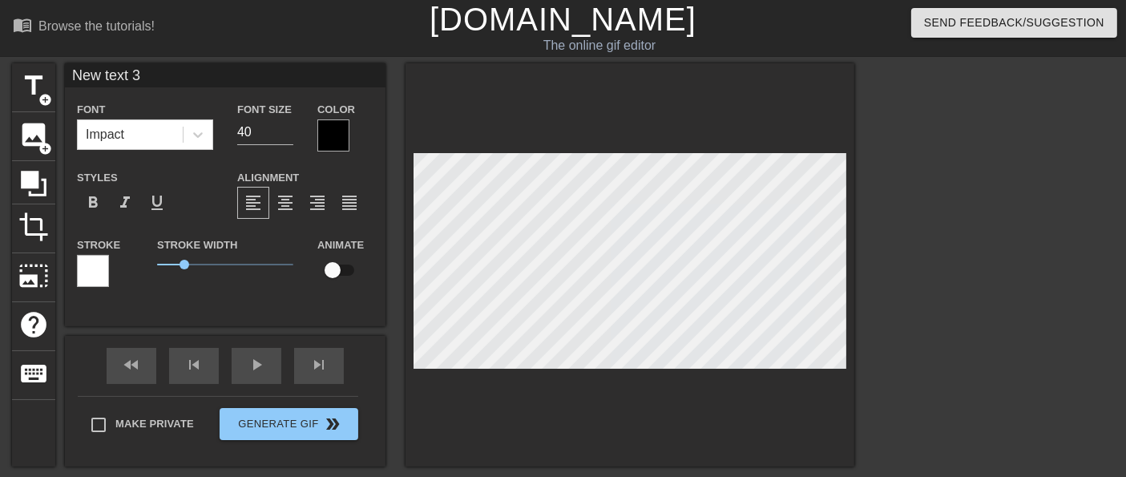
scroll to position [2, 2]
type input "N"
type textarea "N"
type textarea "New 2"
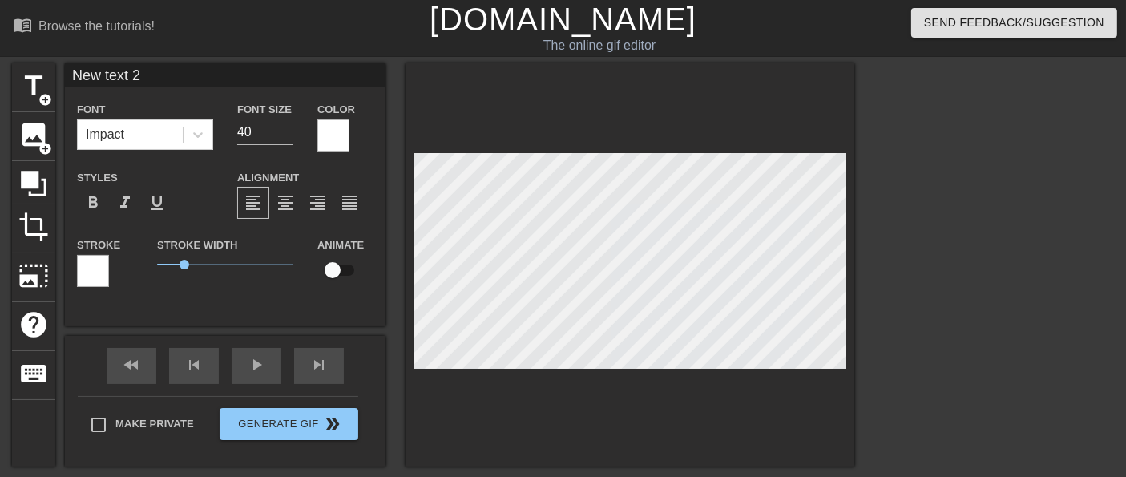
type input "New 2"
type textarea "New 2"
type input "New 2"
type textarea "Ne 2"
type input "Ne 2"
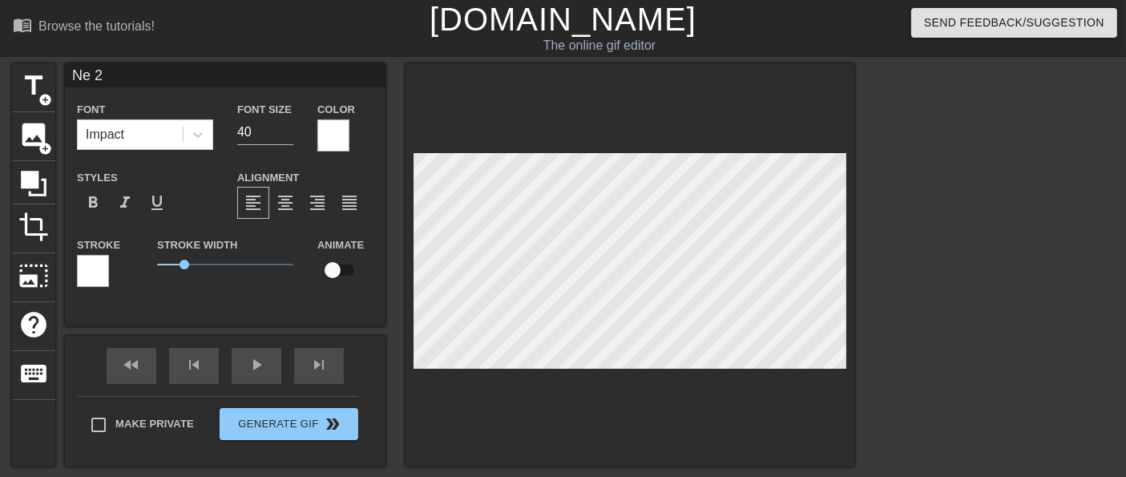
type textarea "N 2"
type input "N 2"
type textarea "2"
type input "2"
type textarea "2"
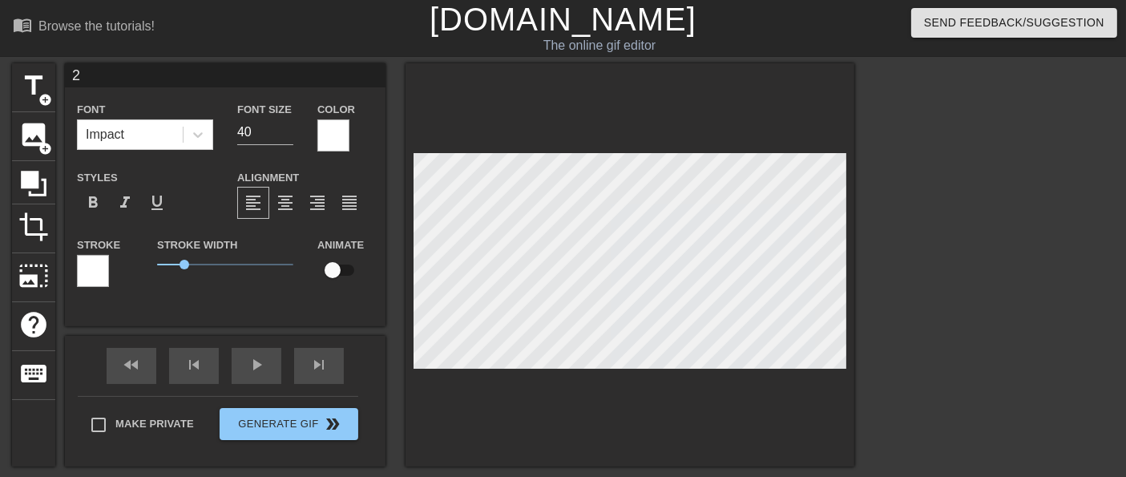
type input "2"
type input "New text"
type textarea "New text"
type input "New text"
type textarea "New text"
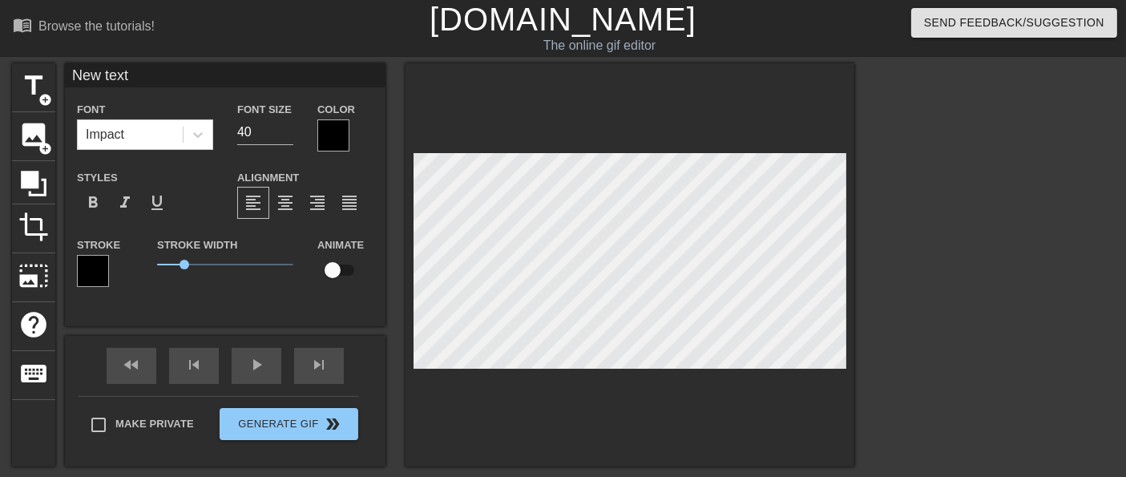
type input "New tex"
type textarea "New tex"
type input "New te"
type textarea "New te"
type input "New t"
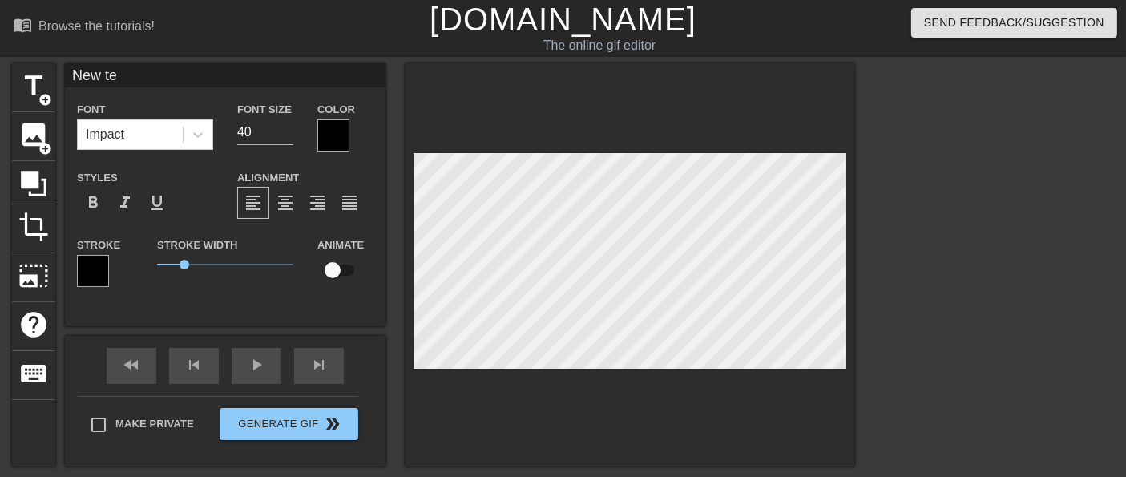
type textarea "New t"
type input "New"
type textarea "New"
type input "New"
type textarea "New"
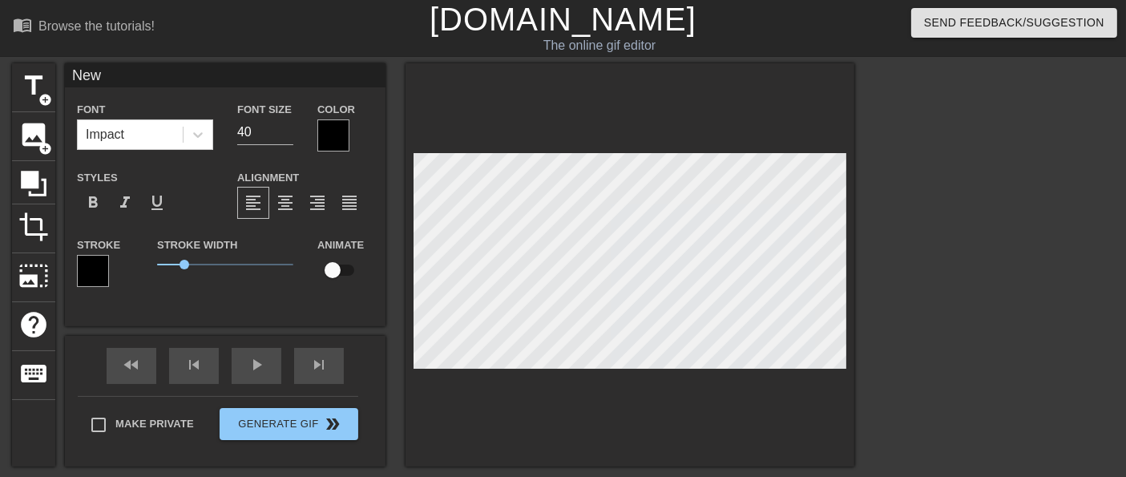
type input "Ne"
type textarea "Ne"
type input "N"
type textarea "N"
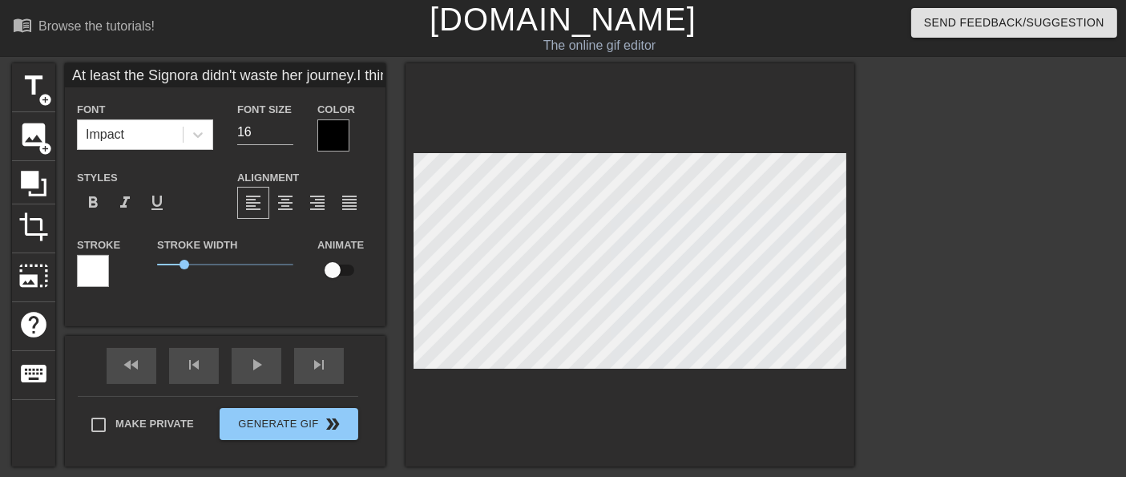
click at [336, 127] on div at bounding box center [333, 135] width 32 height 32
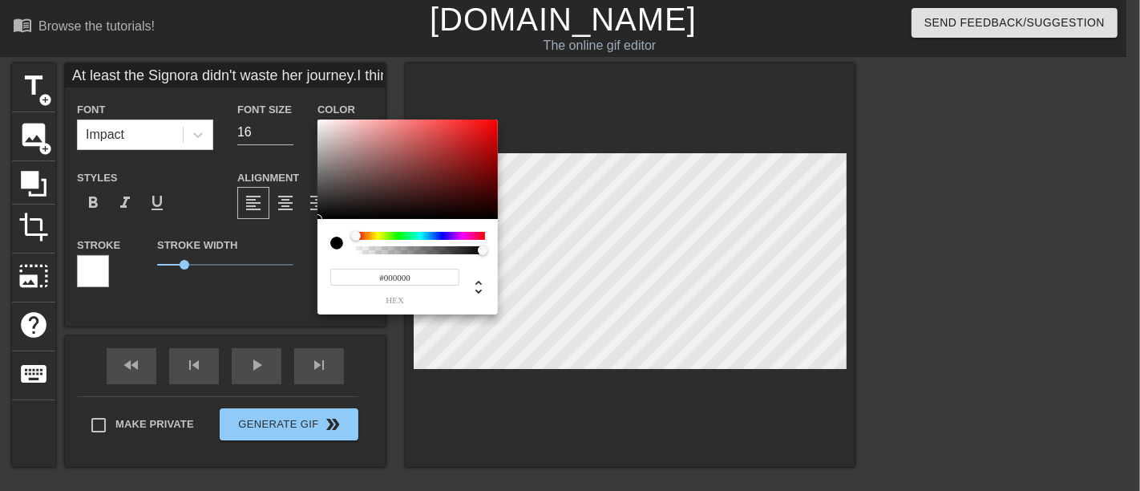
type input "At least the Signora didn't waste her journey.I think that's an Osprey."
type input "#060101"
type input "At least the Signora didn't waste her journey.I think that's an Osprey."
type input "#0C0202"
type input "At least the Signora didn't waste her journey.I think that's an Osprey."
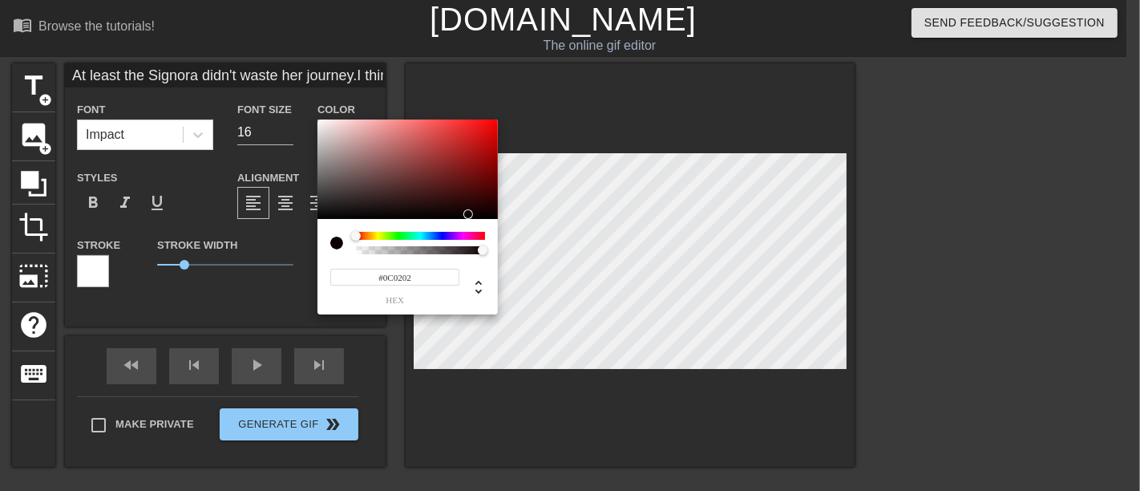
type input "#252424"
type input "At least the Signora didn't waste her journey.I think that's an Osprey."
type input "#424141"
type input "At least the Signora didn't waste her journey.I think that's an Osprey."
type input "#4A4949"
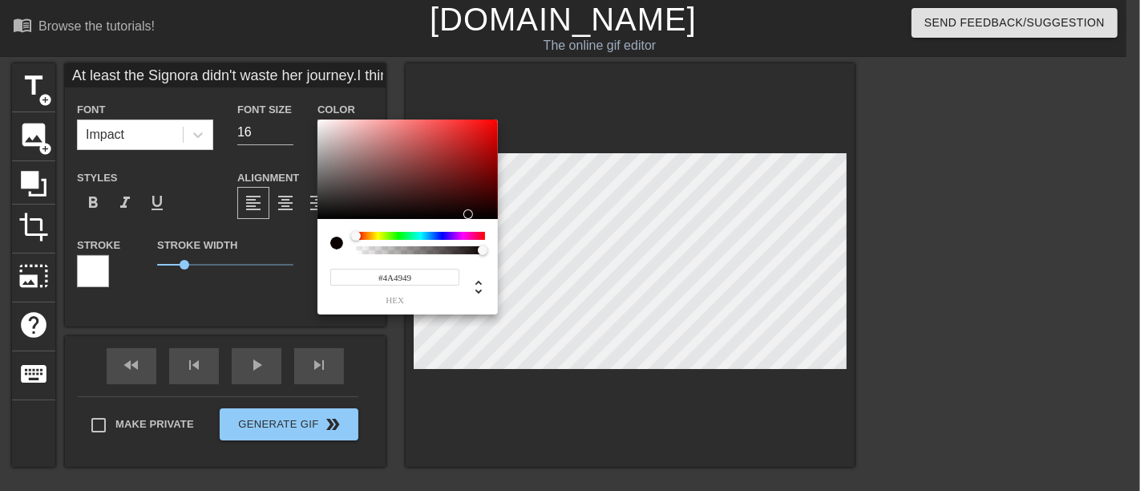
type input "At least the Signora didn't waste her journey.I think that's an Osprey."
type input "#5A0F0F"
type input "At least the Signora didn't waste her journey.I think that's an Osprey."
type input "#868686"
type input "At least the Signora didn't waste her journey.I think that's an Osprey."
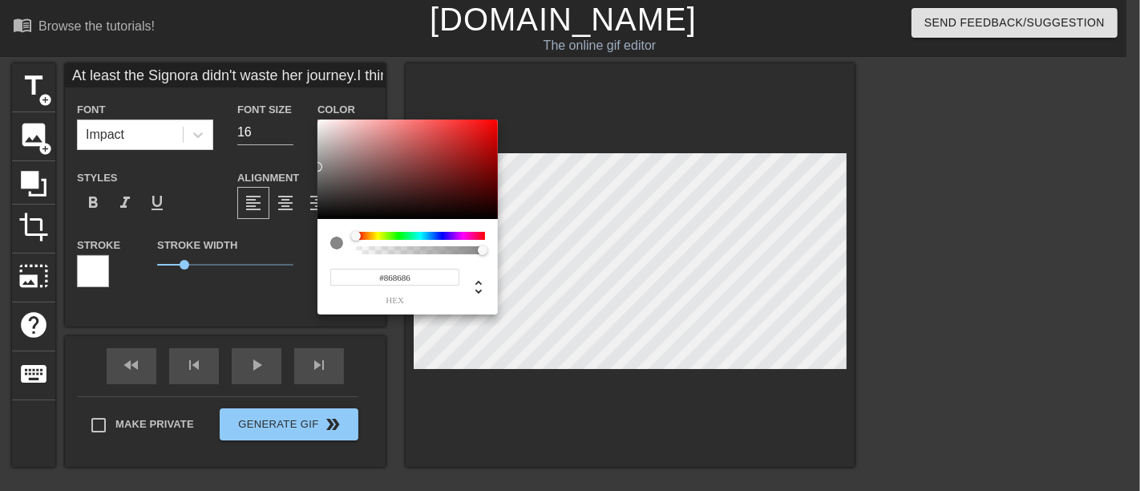
type input "#929292"
type input "At least the Signora didn't waste her journey.I think that's an Osprey."
type input "#B1B1B1"
type input "At least the Signora didn't waste her journey.I think that's an Osprey."
type input "#C1C1C1"
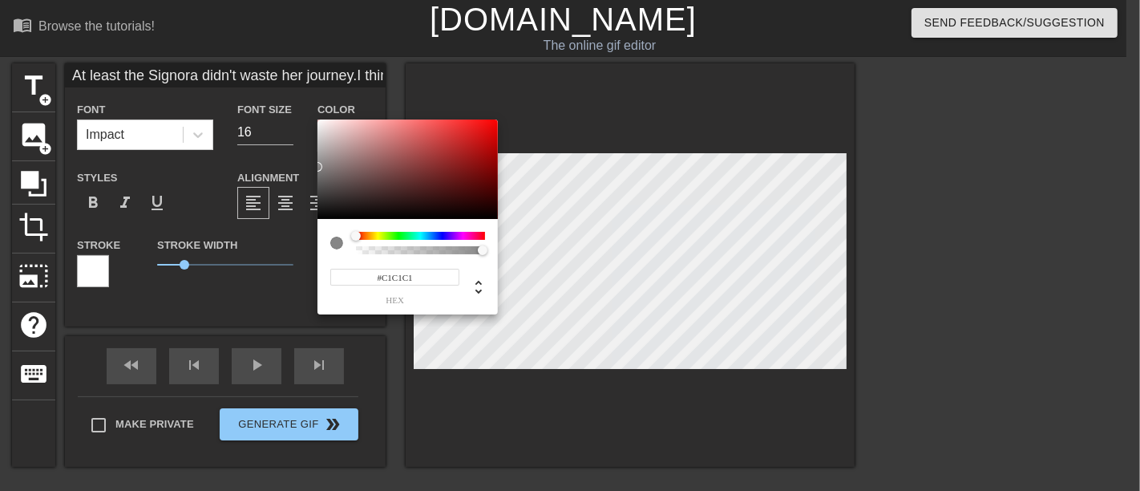
type input "At least the Signora didn't waste her journey.I think that's an Osprey."
type input "#DE2424"
type input "At least the Signora didn't waste her journey.I think that's an Osprey."
type input "#E72525"
type input "At least the Signora didn't waste her journey.I think that's an Osprey."
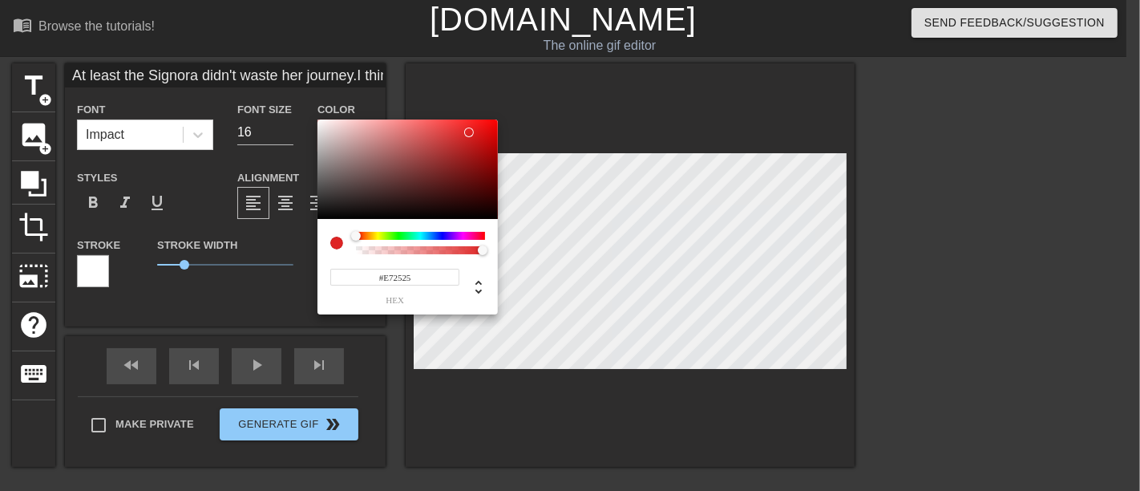
type input "#F32727"
type input "At least the Signora didn't waste her journey.I think that's an Osprey."
type input "#F92828"
type input "At least the Signora didn't waste her journey.I think that's an Osprey."
type input "#FD2929"
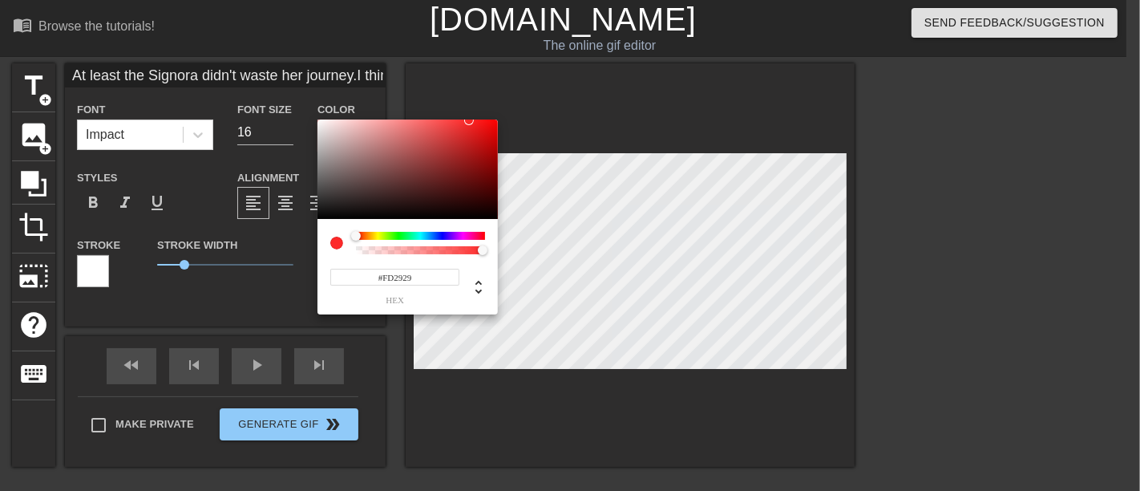
type input "At least the Signora didn't waste her journey.I think that's an Osprey."
type input "#FF9A9A"
type input "At least the Signora didn't waste her journey.I think that's an Osprey."
type input "#FFFFFF"
drag, startPoint x: 319, startPoint y: 216, endPoint x: 306, endPoint y: 113, distance: 104.2
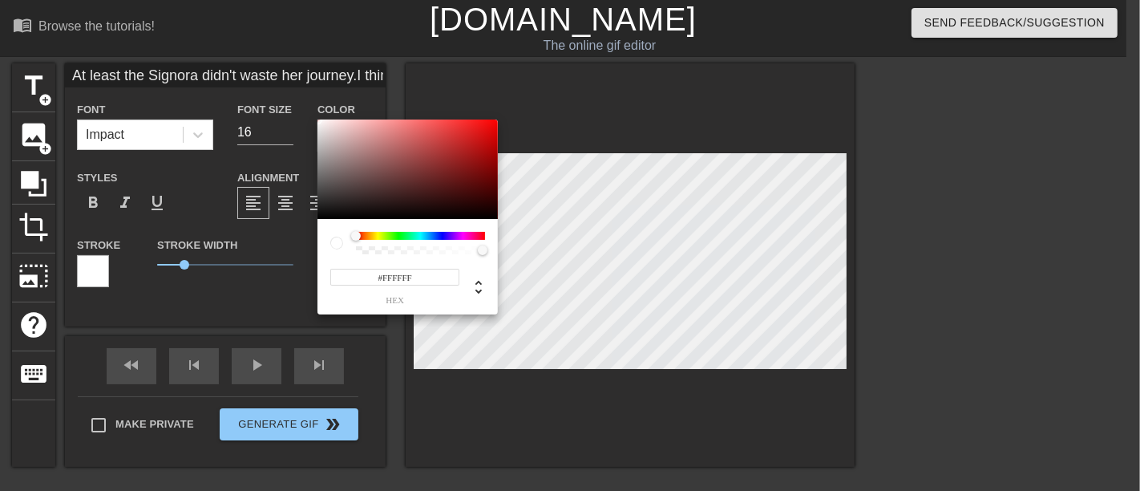
click at [306, 113] on div "#FFFFFF hex" at bounding box center [570, 245] width 1140 height 491
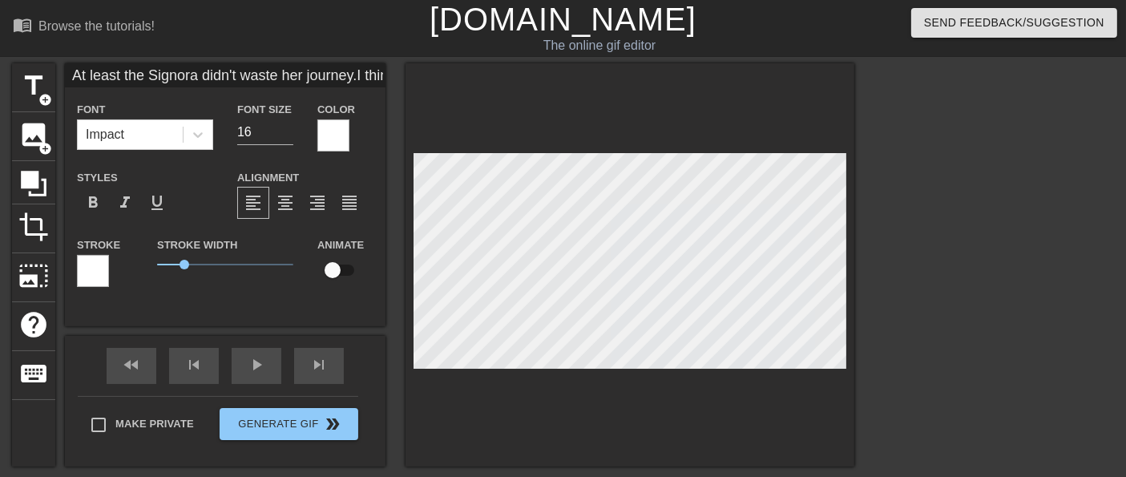
click at [84, 269] on div at bounding box center [93, 271] width 32 height 32
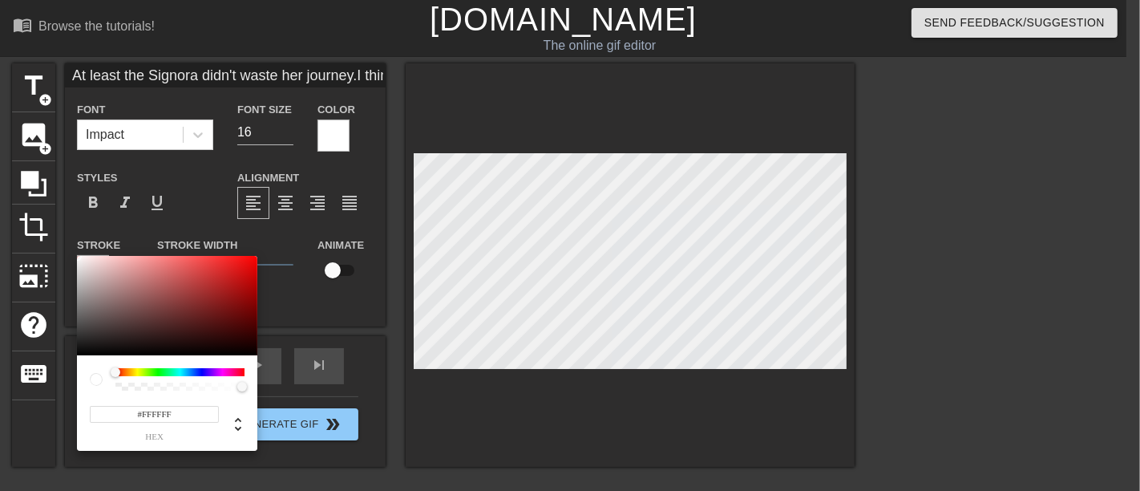
type input "At least the Signora didn't waste her journey.I think that's an Osprey."
type input "#090909"
click at [77, 352] on div at bounding box center [167, 305] width 180 height 99
type input "At least the Signora didn't waste her journey.I think that's an Osprey."
type input "#090505"
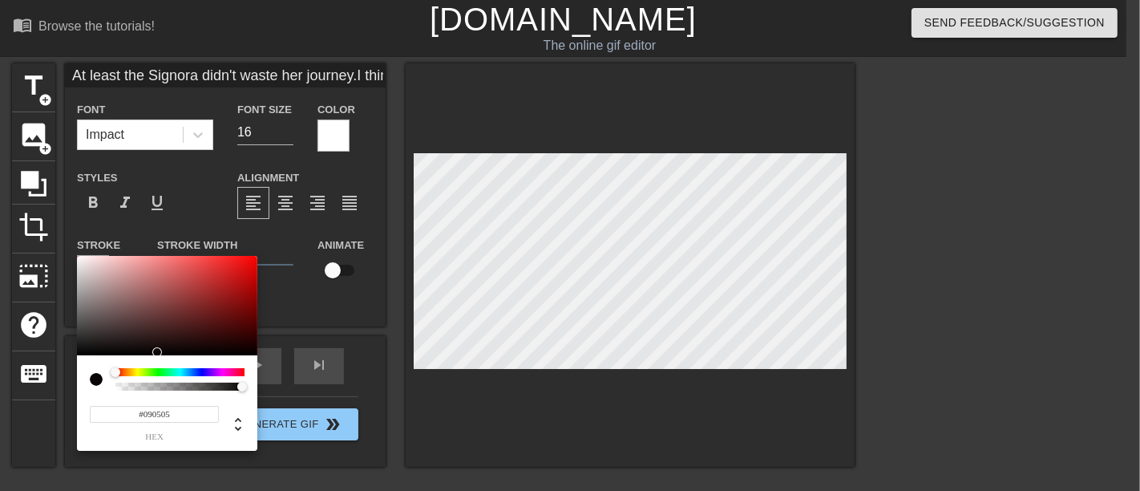
type input "At least the Signora didn't waste her journey.I think that's an Osprey."
type input "#070707"
type input "At least the Signora didn't waste her journey.I think that's an Osprey."
type input "#000000"
type input "At least the Signora didn't waste her journey.I think that's an Osprey."
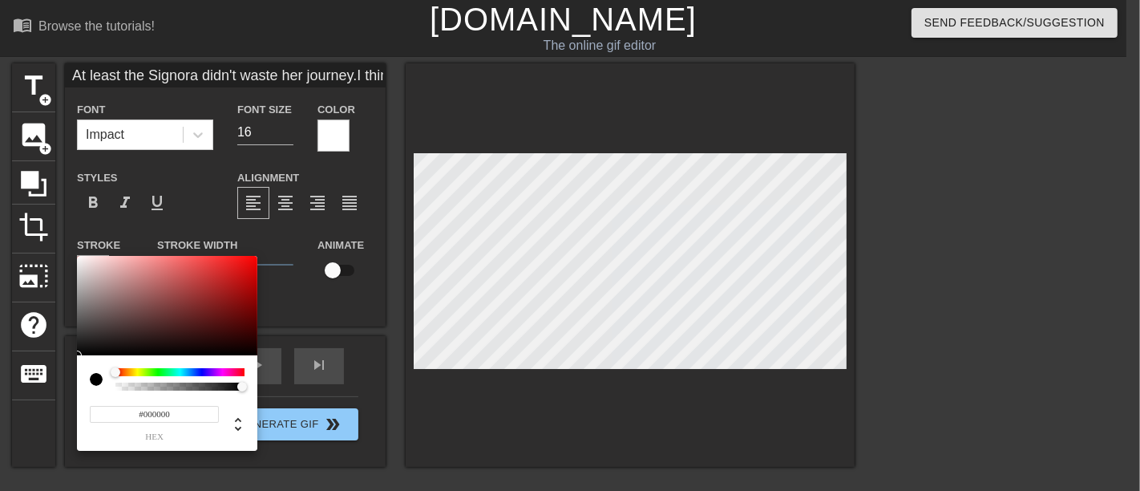
drag, startPoint x: 78, startPoint y: 352, endPoint x: 51, endPoint y: 381, distance: 39.1
click at [51, 381] on div "#000000 hex" at bounding box center [570, 245] width 1140 height 491
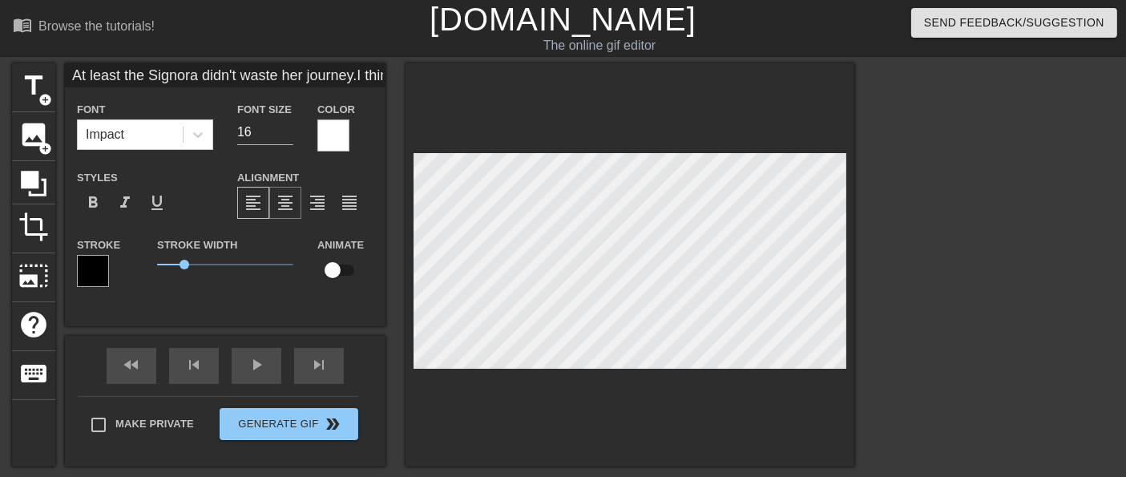
click at [284, 212] on span "format_align_center" at bounding box center [285, 202] width 19 height 19
click at [652, 390] on div at bounding box center [630, 264] width 449 height 403
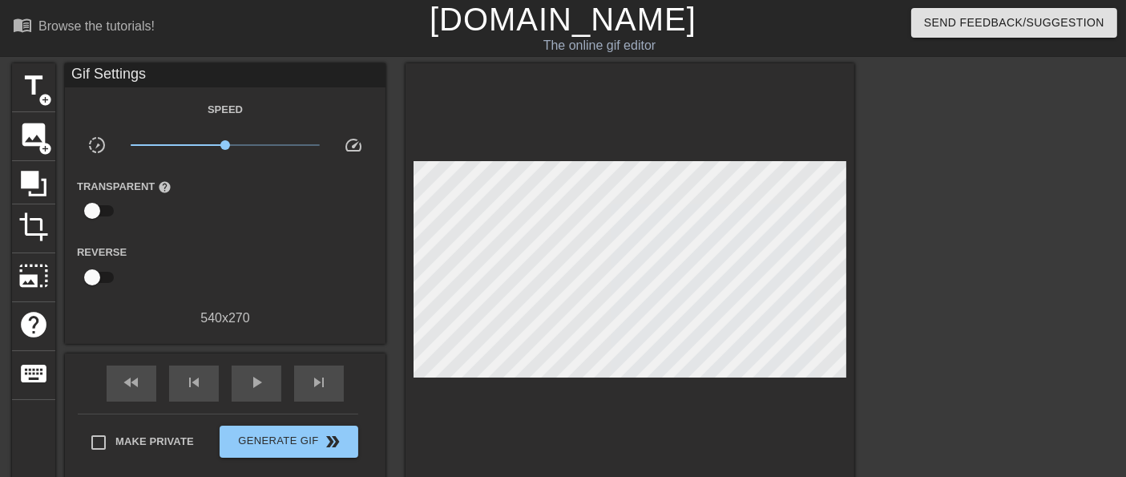
click at [664, 402] on div at bounding box center [630, 273] width 449 height 421
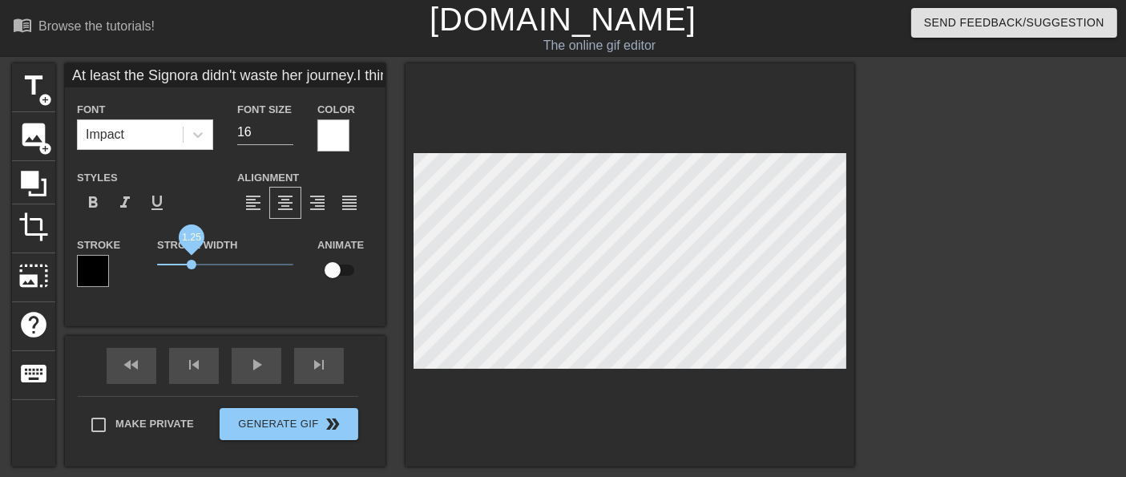
type input "At least the Signora didn't waste her journey.I think that's an Osprey."
drag, startPoint x: 181, startPoint y: 269, endPoint x: 190, endPoint y: 269, distance: 8.9
click at [190, 269] on span "1.2" at bounding box center [190, 265] width 10 height 10
click at [525, 408] on div at bounding box center [630, 264] width 449 height 403
drag, startPoint x: 190, startPoint y: 270, endPoint x: 162, endPoint y: 269, distance: 28.1
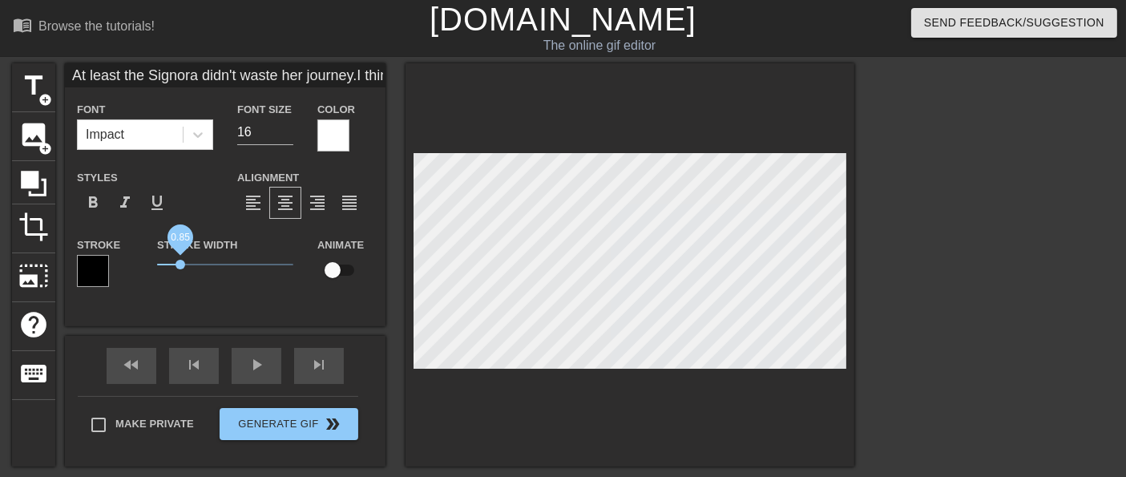
click at [176, 269] on span "0.85" at bounding box center [181, 265] width 10 height 10
type input "At least the Signora didn't waste her journey.I think that's an Osprey."
drag, startPoint x: 164, startPoint y: 265, endPoint x: 185, endPoint y: 270, distance: 22.2
click at [185, 269] on span "1.05" at bounding box center [186, 265] width 10 height 10
click at [511, 402] on div at bounding box center [630, 264] width 449 height 403
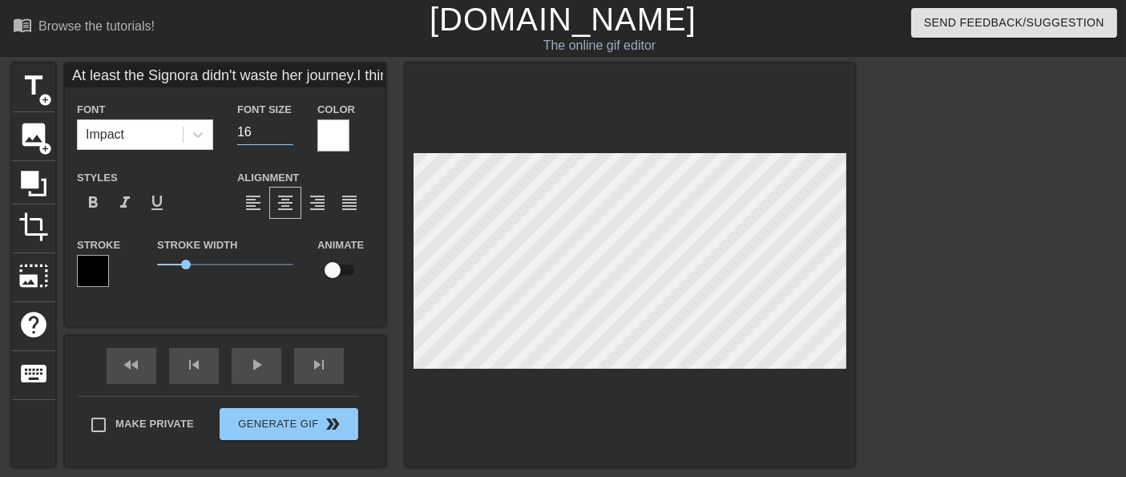
click at [256, 136] on input "16" at bounding box center [265, 132] width 56 height 26
type input "At least the Signora didn't waste her journey.I think that's an Osprey."
type input "1"
type input "At least the Signora didn't waste her journey.I think that's an Osprey."
type input "17"
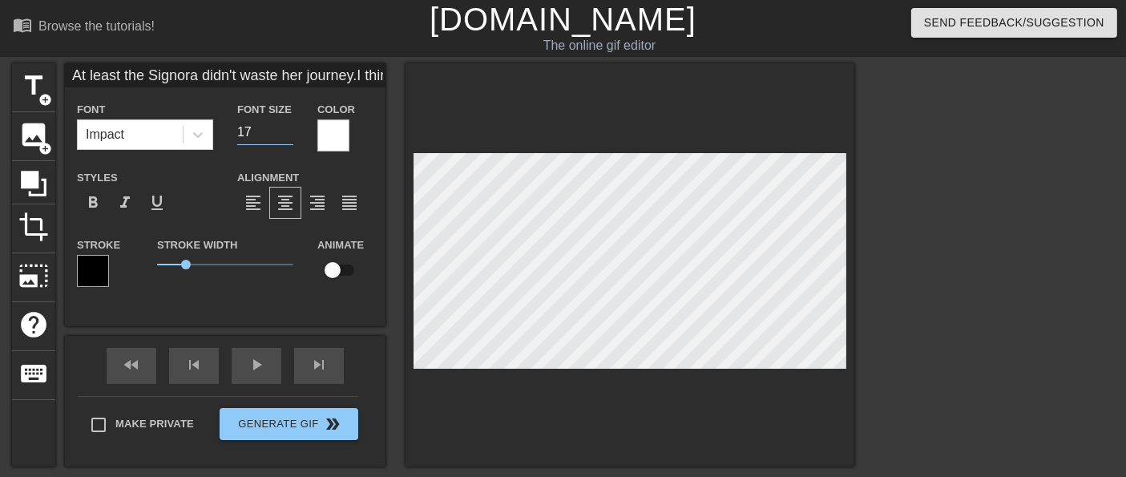
click at [611, 414] on div at bounding box center [630, 264] width 449 height 403
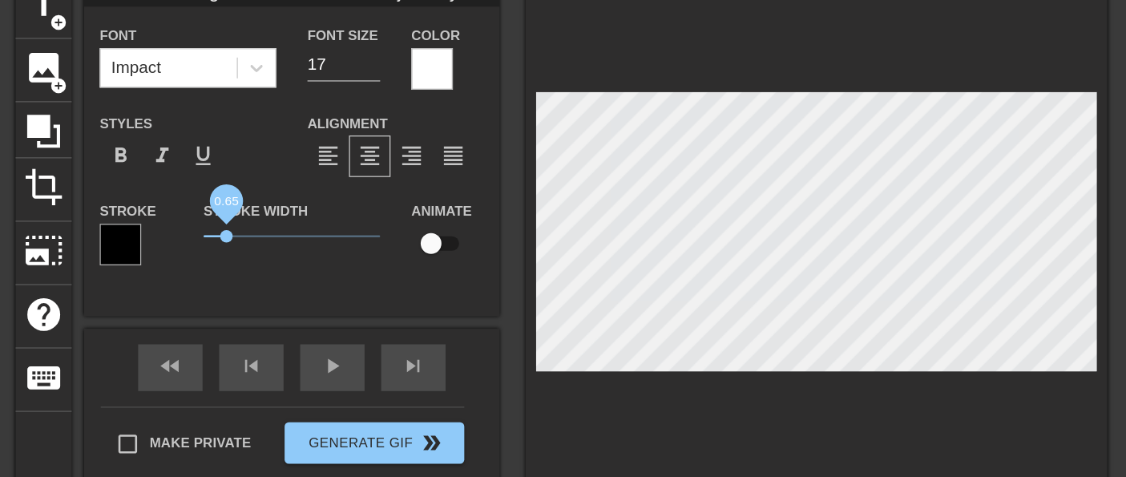
drag, startPoint x: 186, startPoint y: 266, endPoint x: 176, endPoint y: 263, distance: 10.9
click at [176, 263] on span "0.65" at bounding box center [175, 265] width 10 height 10
click at [253, 139] on input "17" at bounding box center [265, 132] width 56 height 26
type input "At least the Signora didn't waste her journey.I think that's an Osprey."
type input "1"
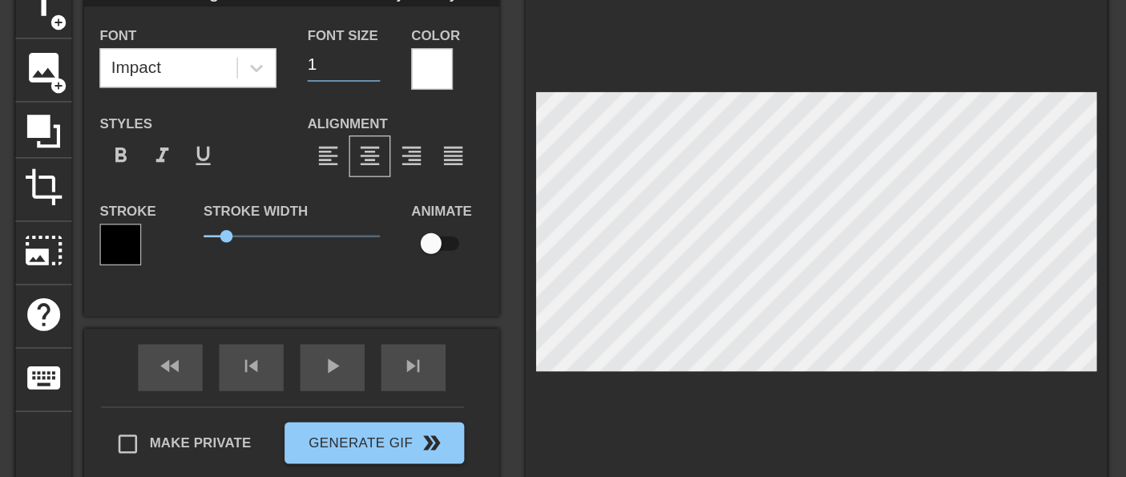
type input "At least the Signora didn't waste her journey.I think that's an Osprey."
type input "16"
click at [184, 265] on span "1" at bounding box center [225, 264] width 136 height 19
type input "At least the Signora didn't waste her journey.I think that's an Osprey."
click at [185, 263] on span "1.05" at bounding box center [186, 265] width 10 height 10
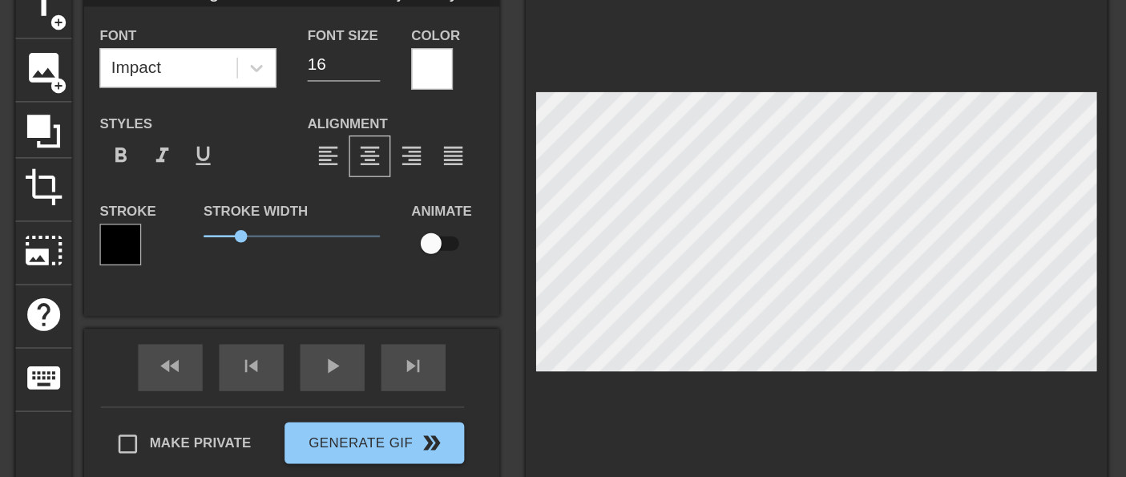
click at [257, 303] on div "At least the Signora didn't waste her journey.I think that's an Osprey. Font Im…" at bounding box center [225, 194] width 321 height 263
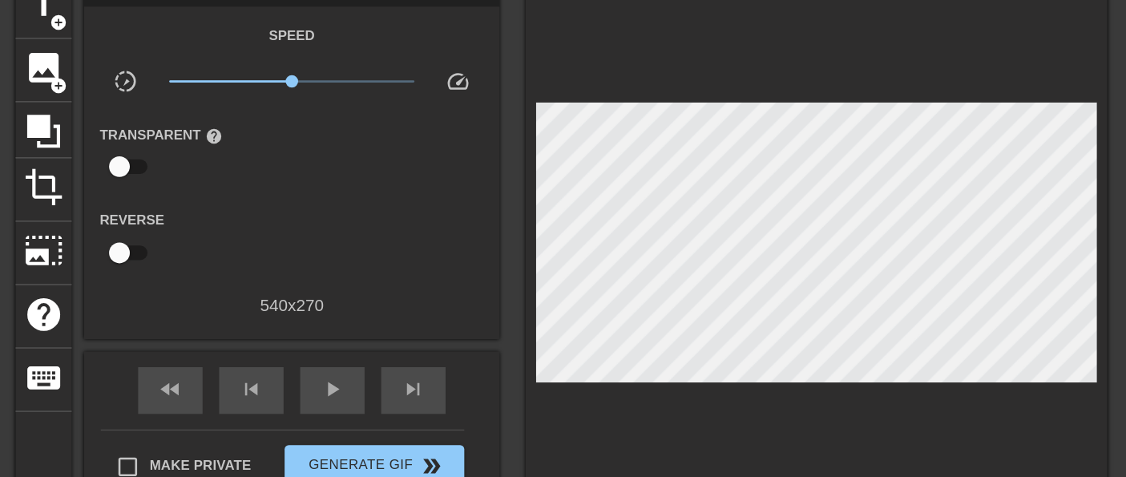
click at [491, 396] on div at bounding box center [630, 273] width 449 height 421
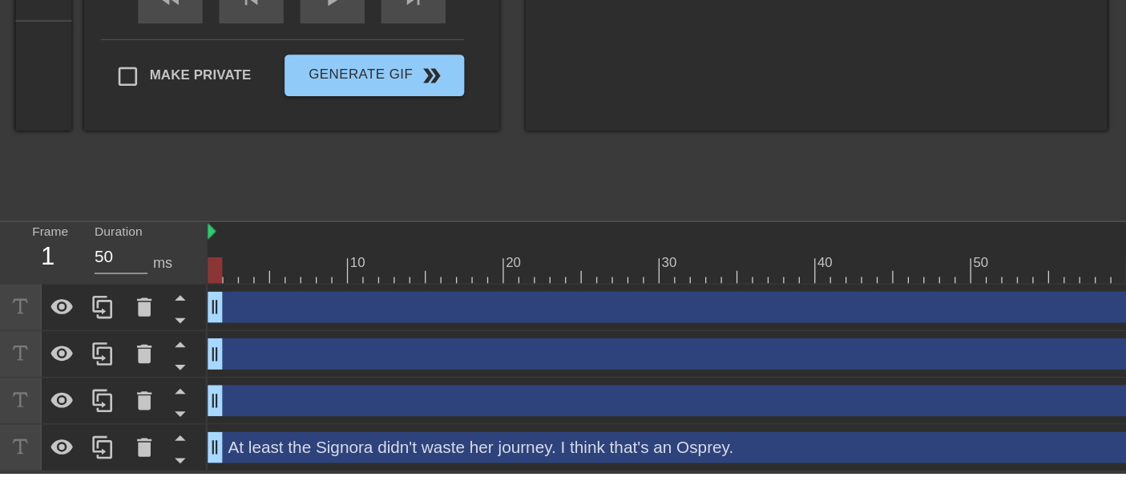
scroll to position [272, 0]
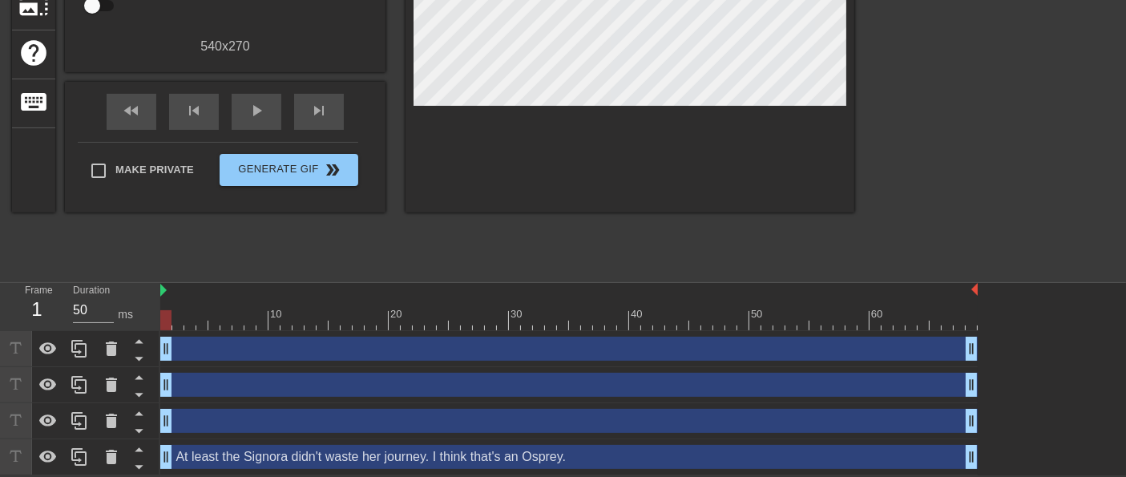
click at [0, 350] on div at bounding box center [16, 348] width 32 height 35
drag, startPoint x: 0, startPoint y: 350, endPoint x: 618, endPoint y: 228, distance: 630.0
click at [618, 228] on div "title add_circle image add_circle crop photo_size_select_large help keyboard Gi…" at bounding box center [433, 32] width 842 height 481
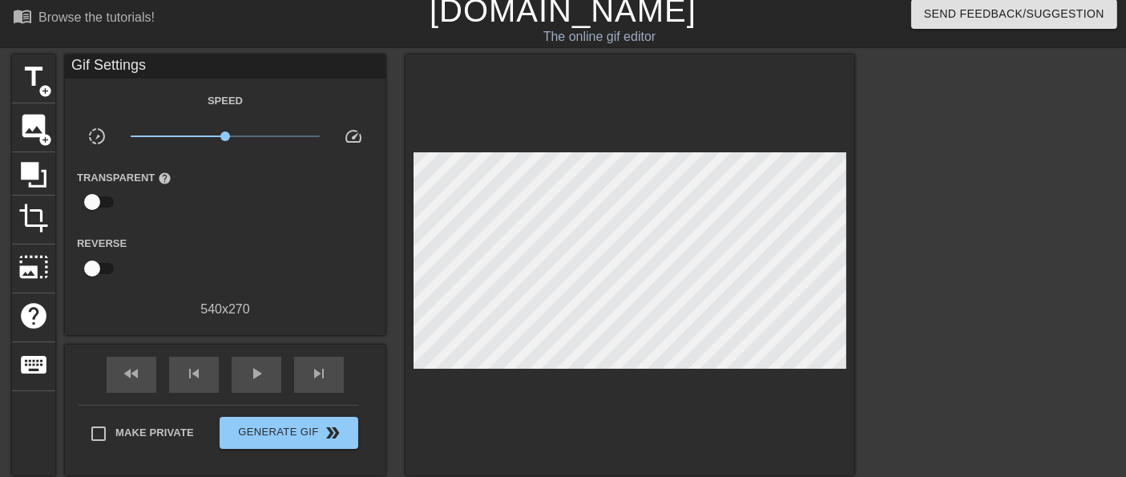
scroll to position [6, 0]
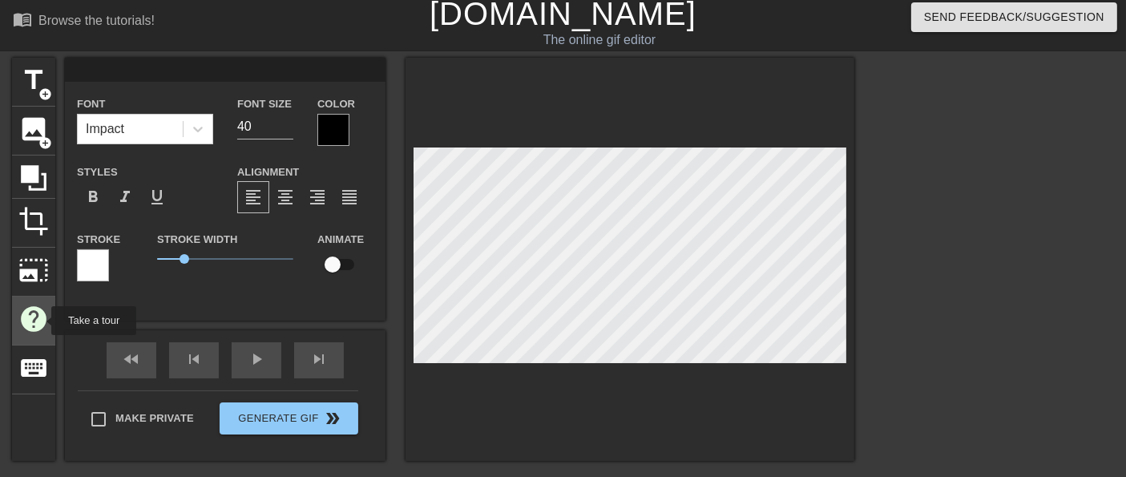
click at [41, 321] on span "help" at bounding box center [33, 319] width 30 height 30
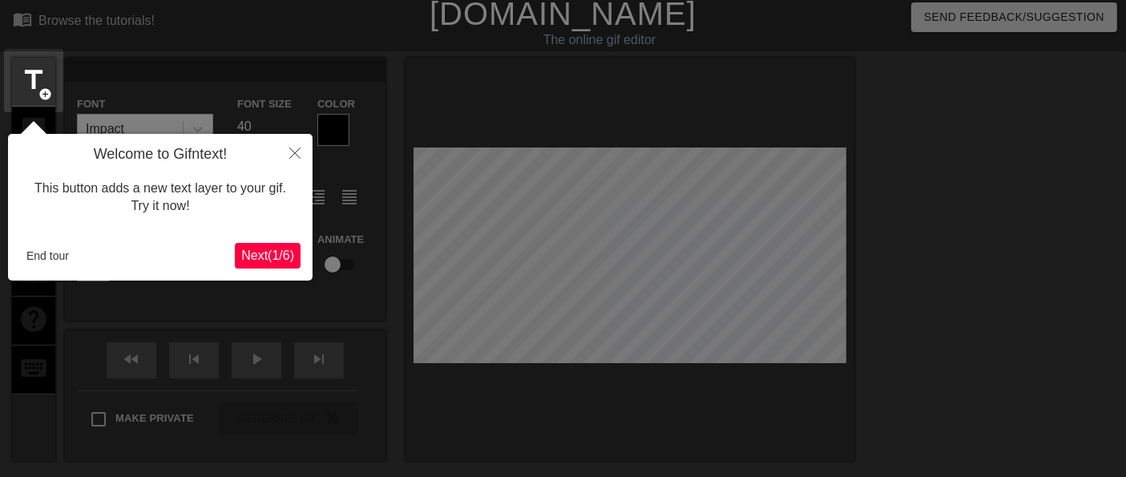
scroll to position [38, 0]
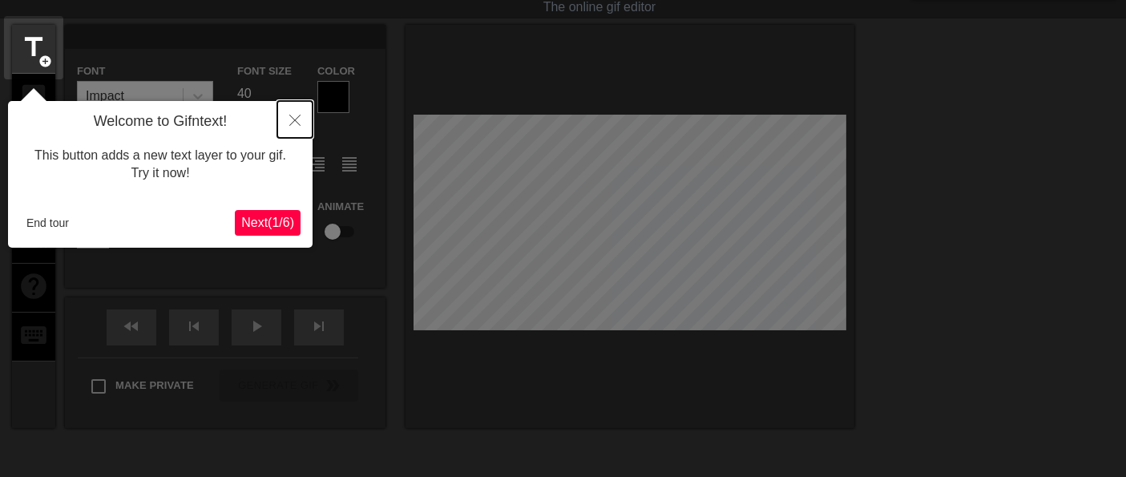
click at [302, 114] on button "Close" at bounding box center [294, 119] width 35 height 37
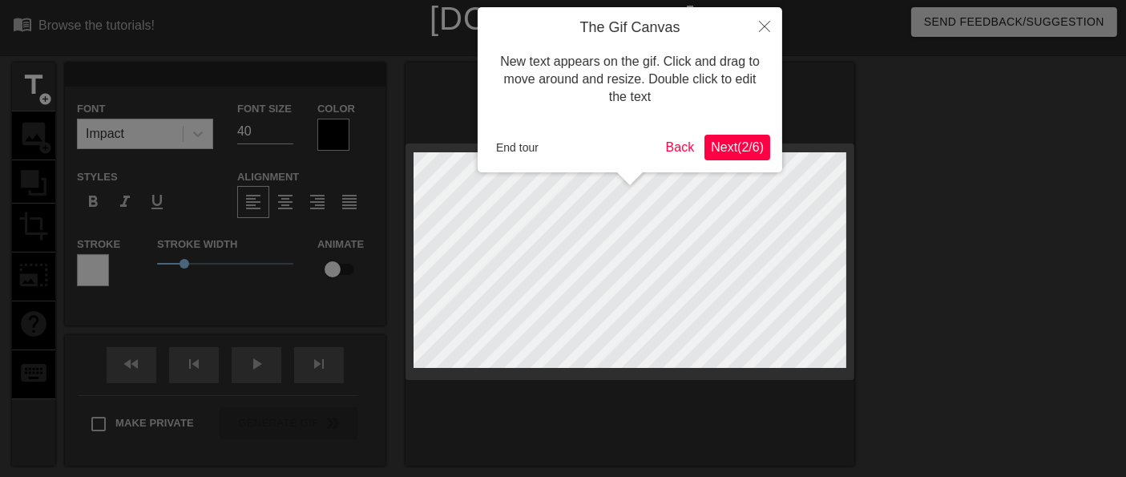
scroll to position [0, 0]
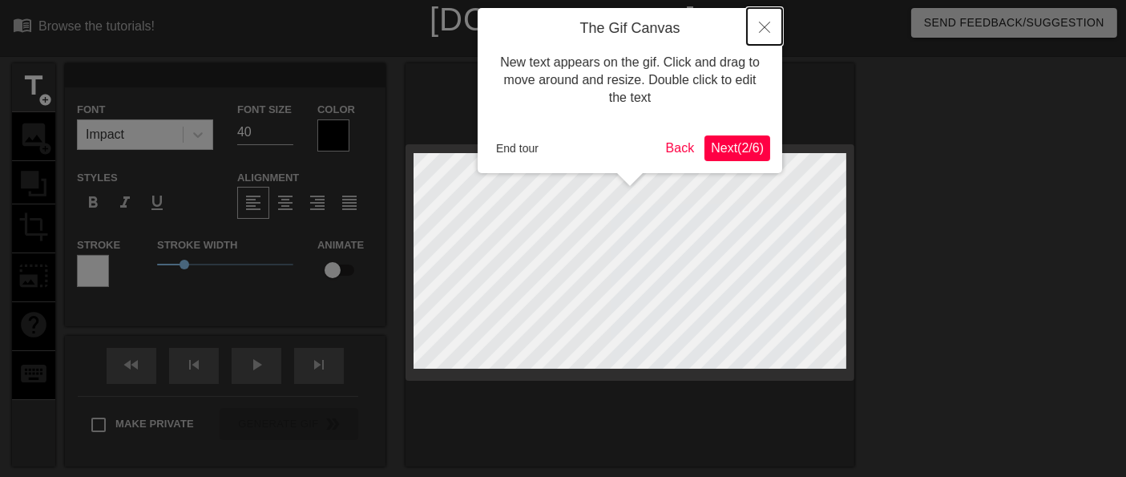
click at [763, 32] on icon "Close" at bounding box center [764, 27] width 11 height 11
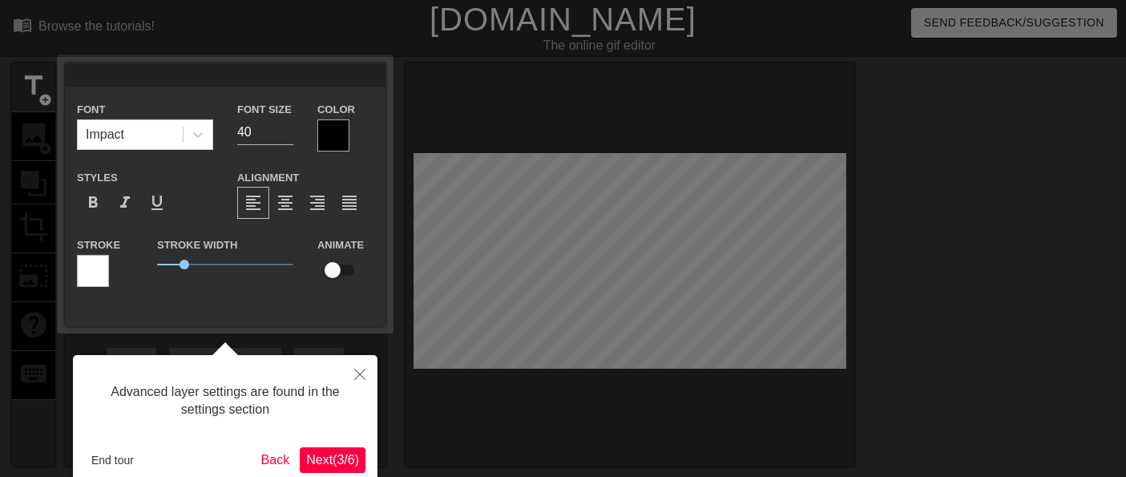
scroll to position [38, 0]
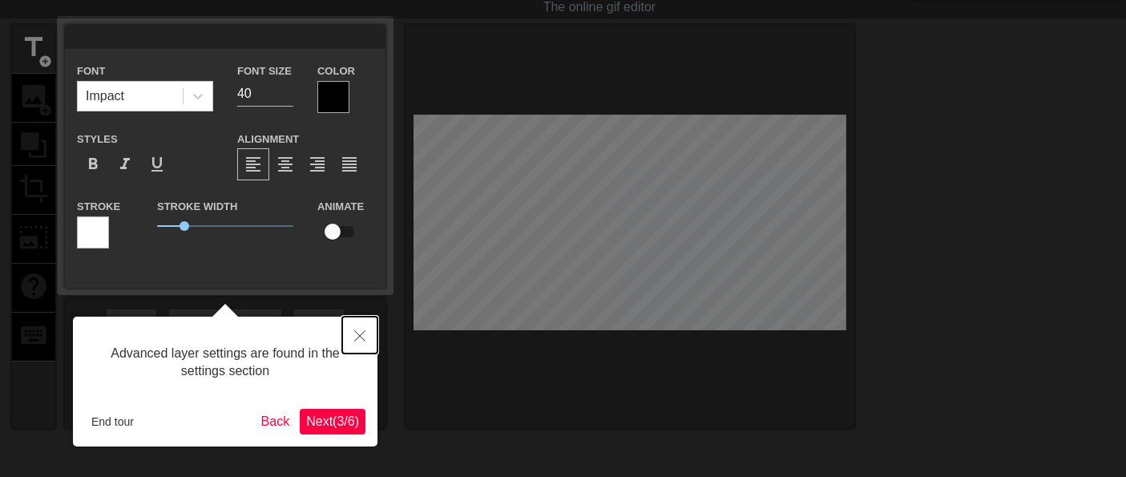
click at [360, 332] on icon "Close" at bounding box center [359, 335] width 11 height 11
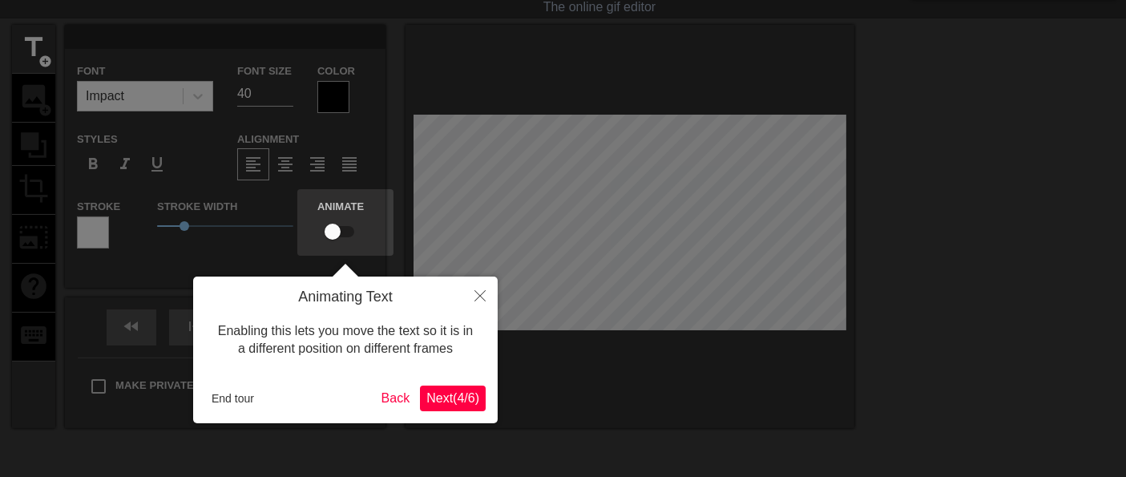
scroll to position [0, 0]
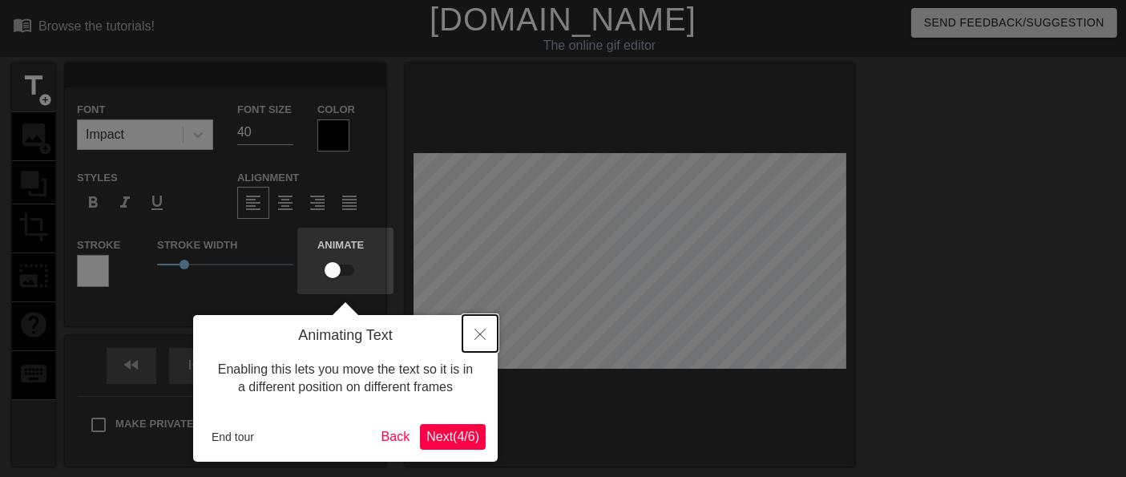
click at [484, 334] on icon "Close" at bounding box center [480, 334] width 11 height 11
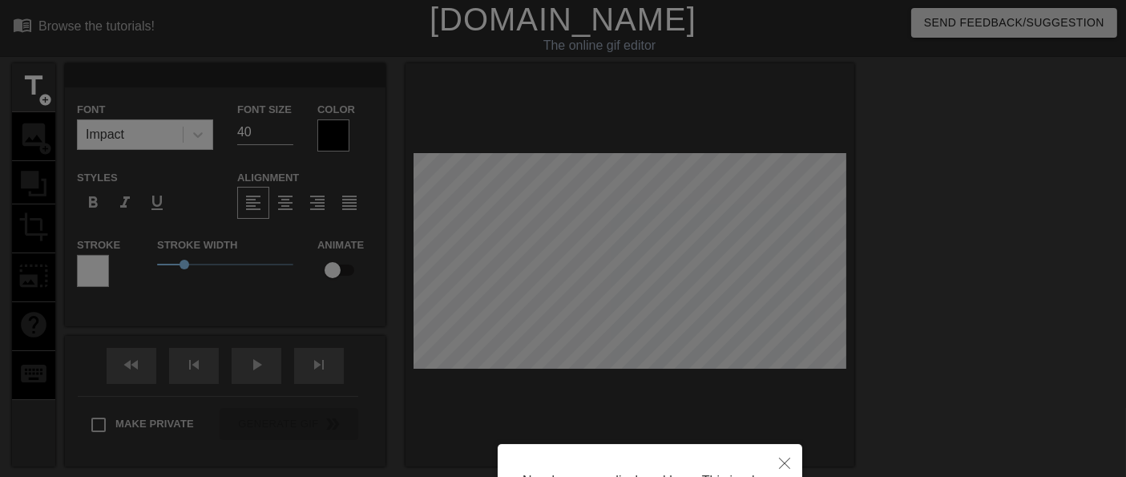
scroll to position [284, 0]
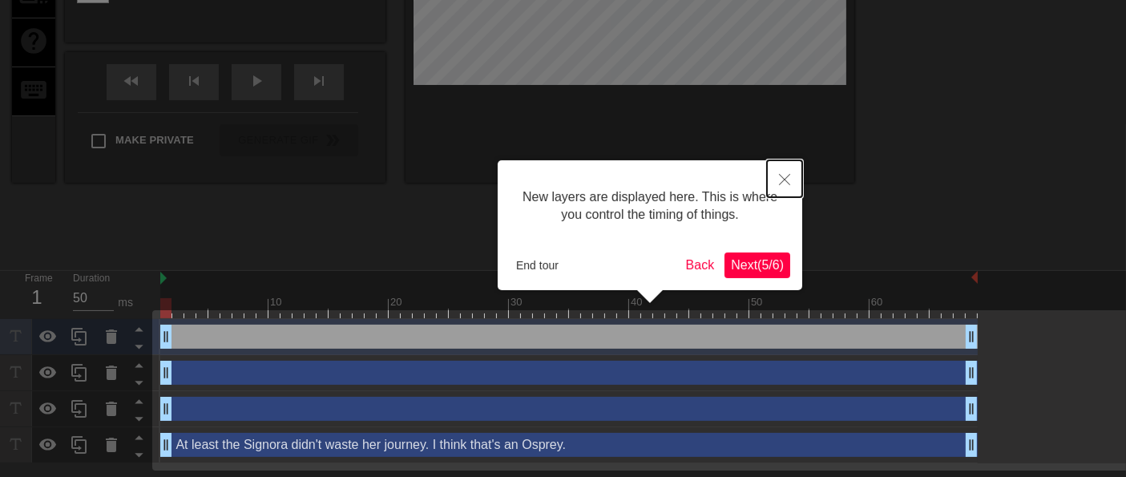
click at [790, 174] on button "Close" at bounding box center [784, 178] width 35 height 37
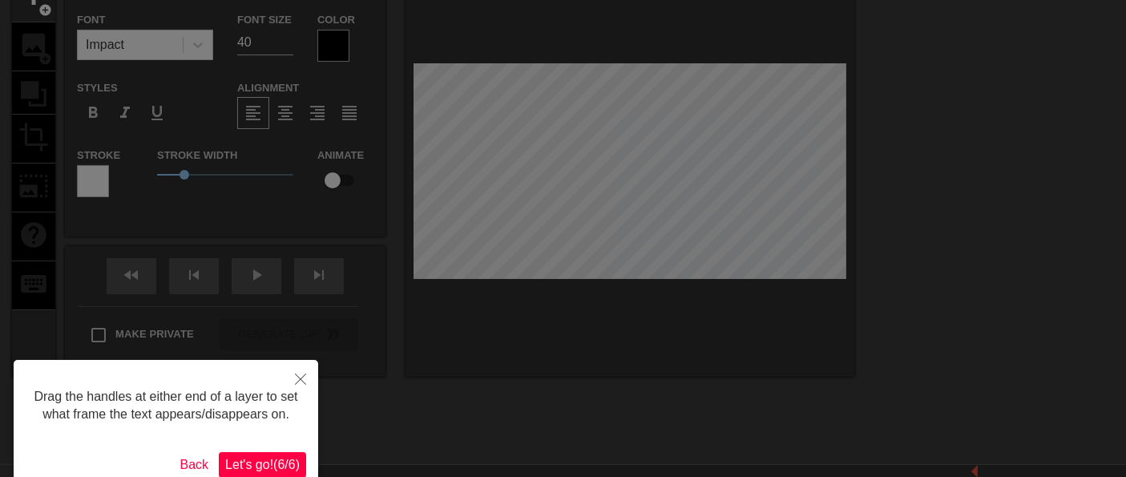
scroll to position [91, 0]
click at [303, 365] on button "Close" at bounding box center [300, 377] width 35 height 37
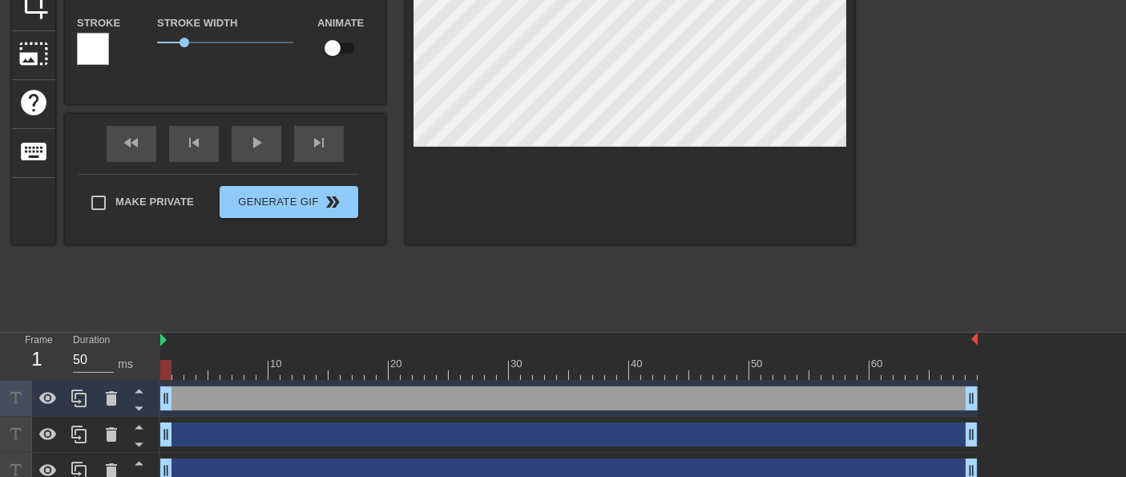
scroll to position [273, 0]
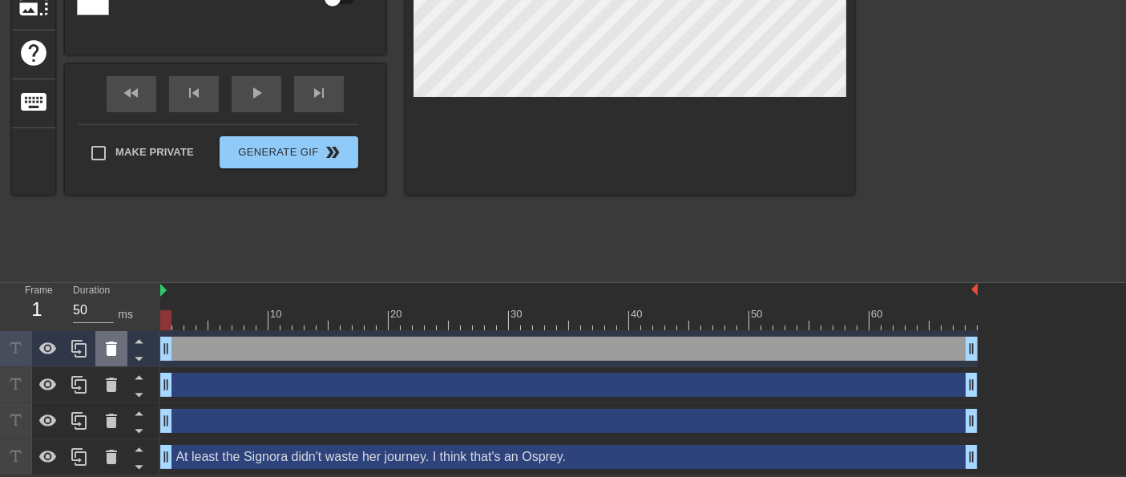
click at [109, 340] on icon at bounding box center [111, 348] width 19 height 19
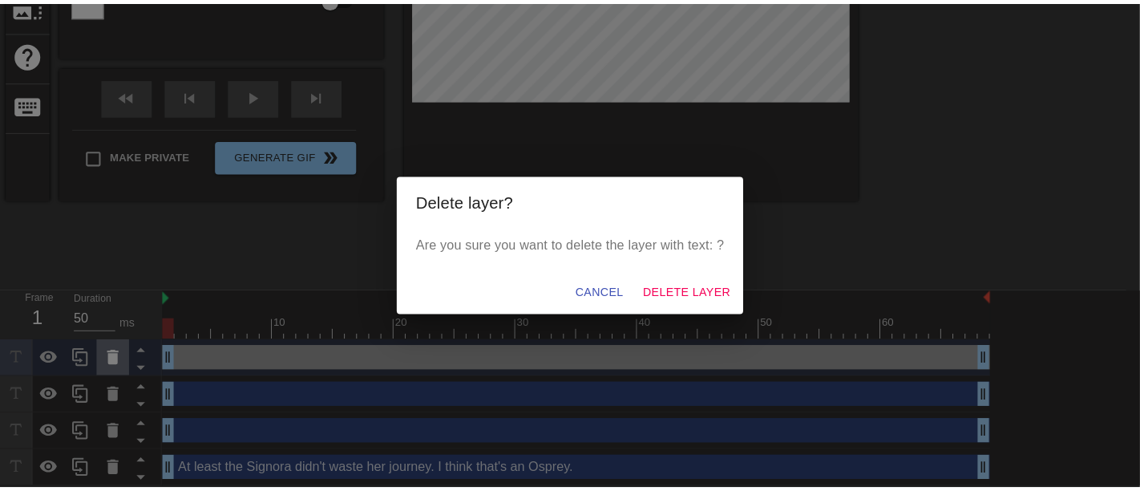
scroll to position [258, 0]
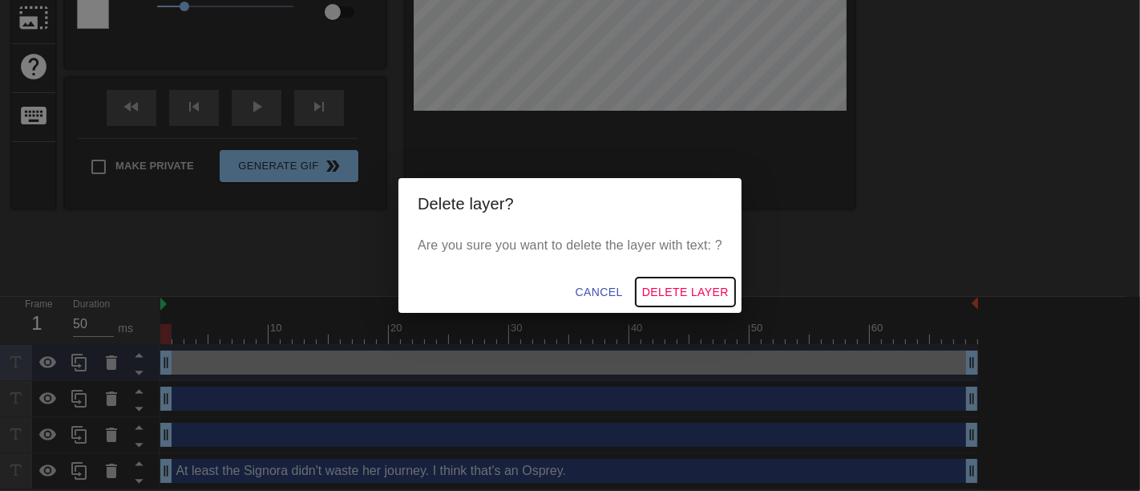
click at [668, 293] on span "Delete Layer" at bounding box center [685, 292] width 87 height 20
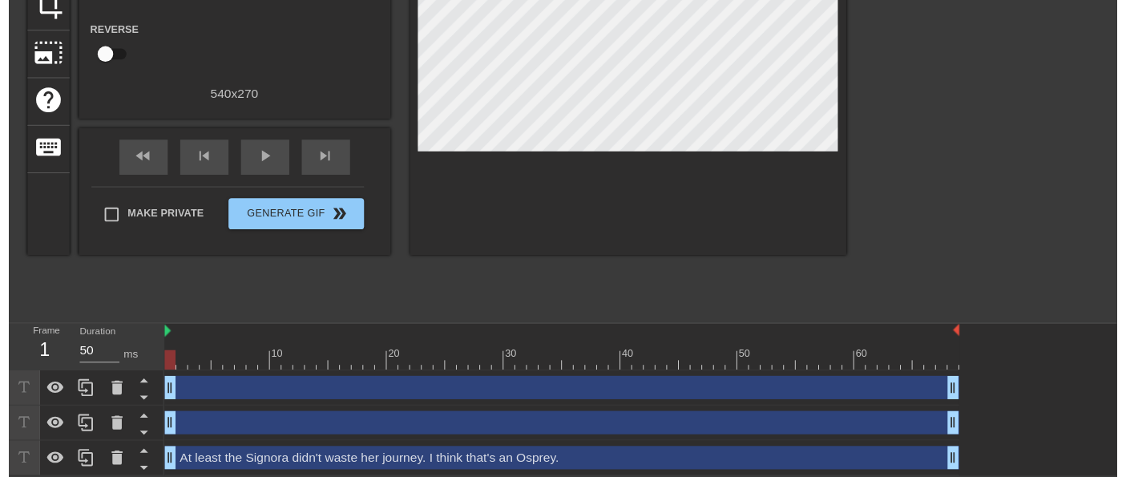
scroll to position [236, 0]
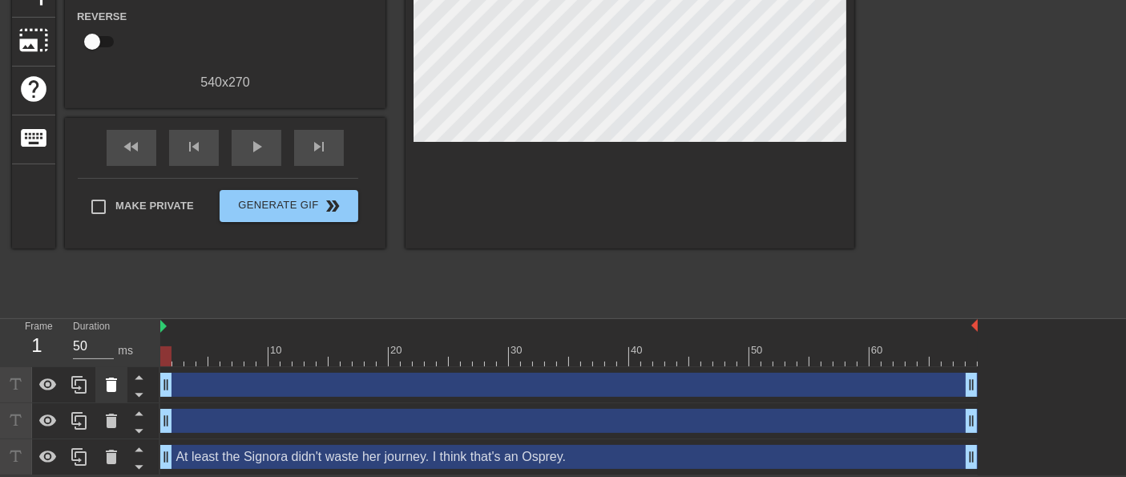
click at [110, 387] on icon at bounding box center [111, 385] width 11 height 14
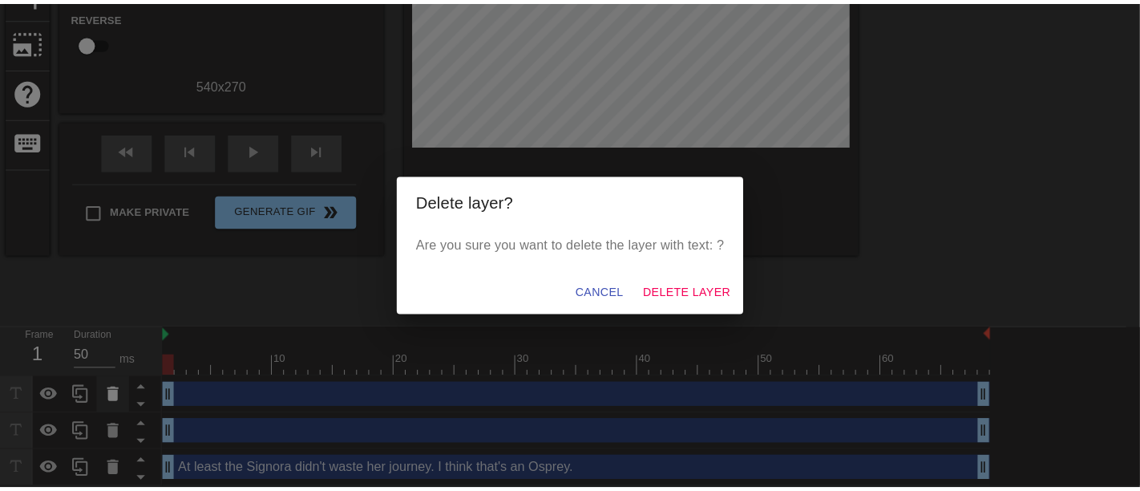
scroll to position [223, 0]
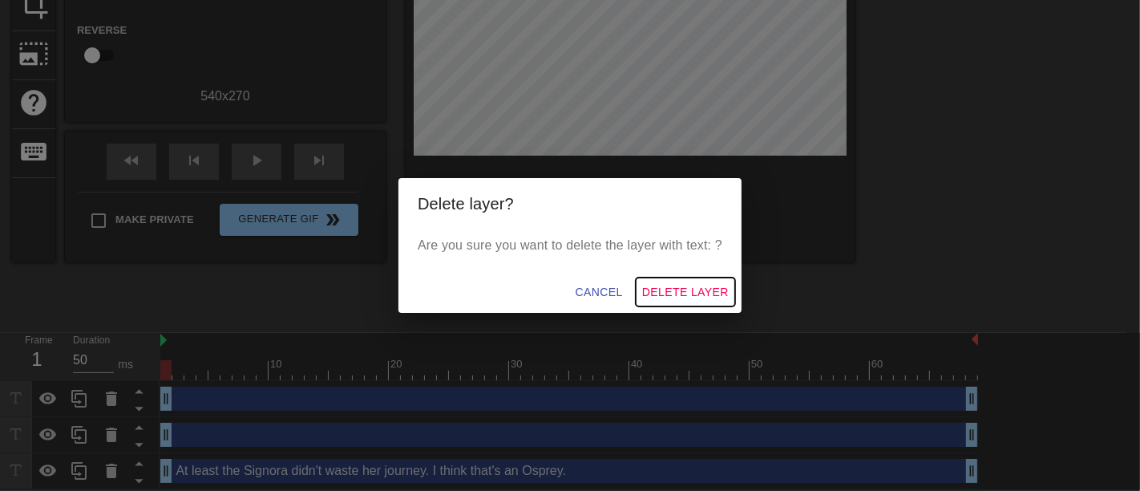
click at [698, 293] on span "Delete Layer" at bounding box center [685, 292] width 87 height 20
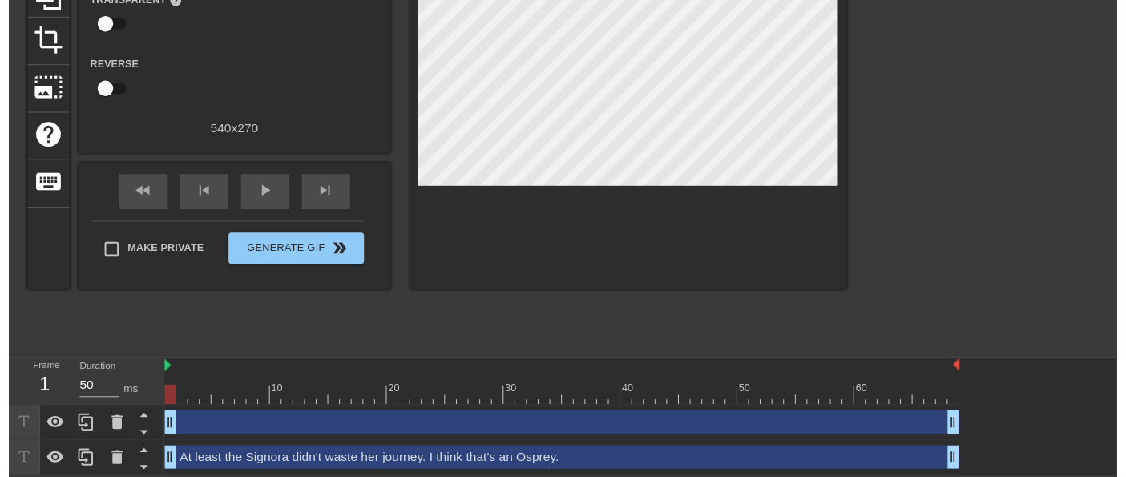
scroll to position [200, 0]
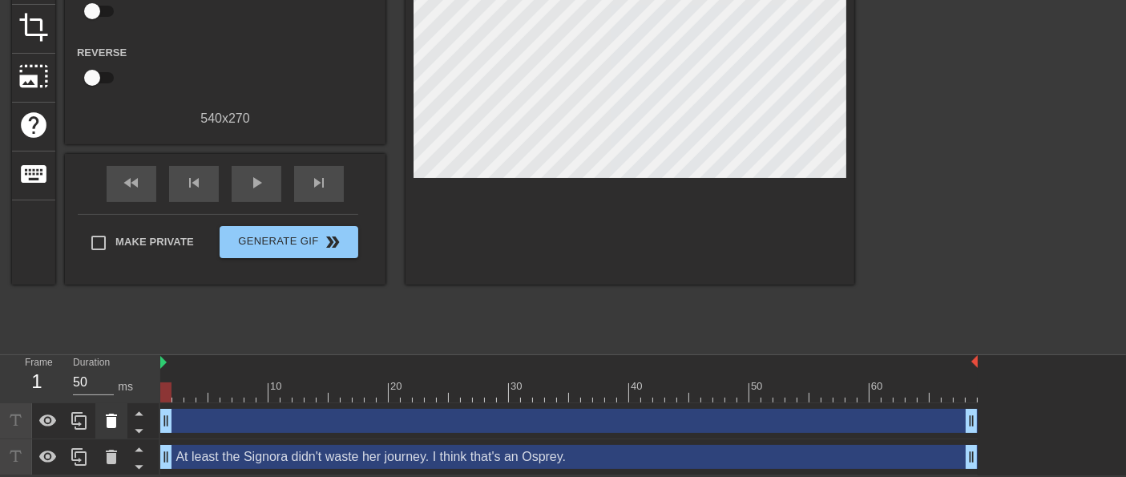
click at [114, 416] on icon at bounding box center [111, 420] width 19 height 19
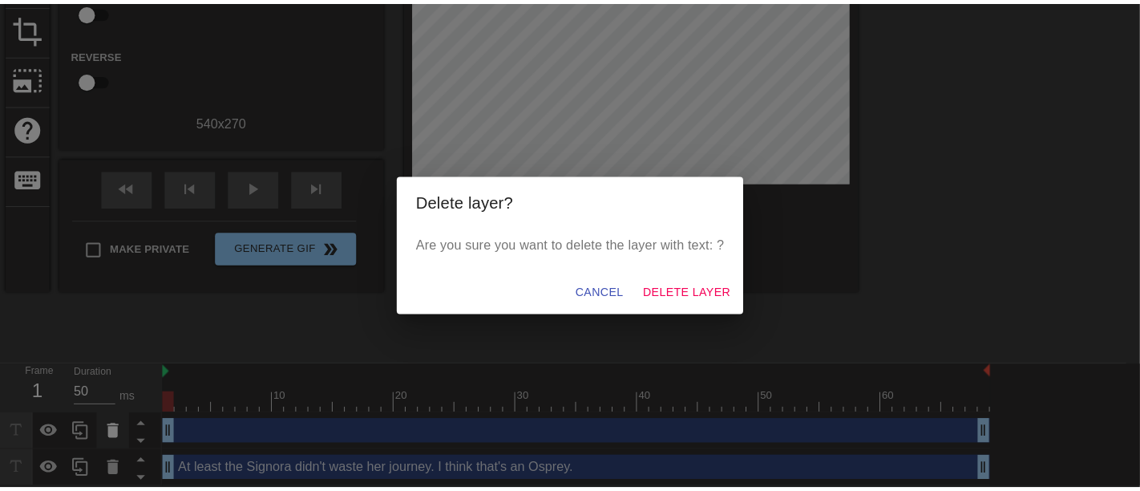
scroll to position [187, 0]
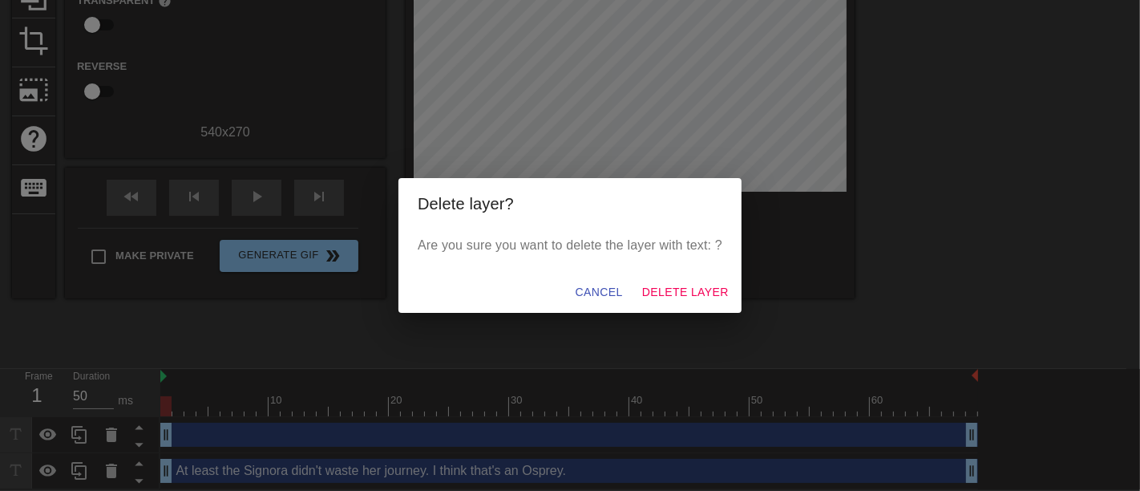
drag, startPoint x: 689, startPoint y: 273, endPoint x: 651, endPoint y: 303, distance: 47.9
click at [651, 303] on div "Cancel Delete Layer" at bounding box center [569, 292] width 343 height 42
click at [655, 301] on button "Delete Layer" at bounding box center [685, 292] width 99 height 30
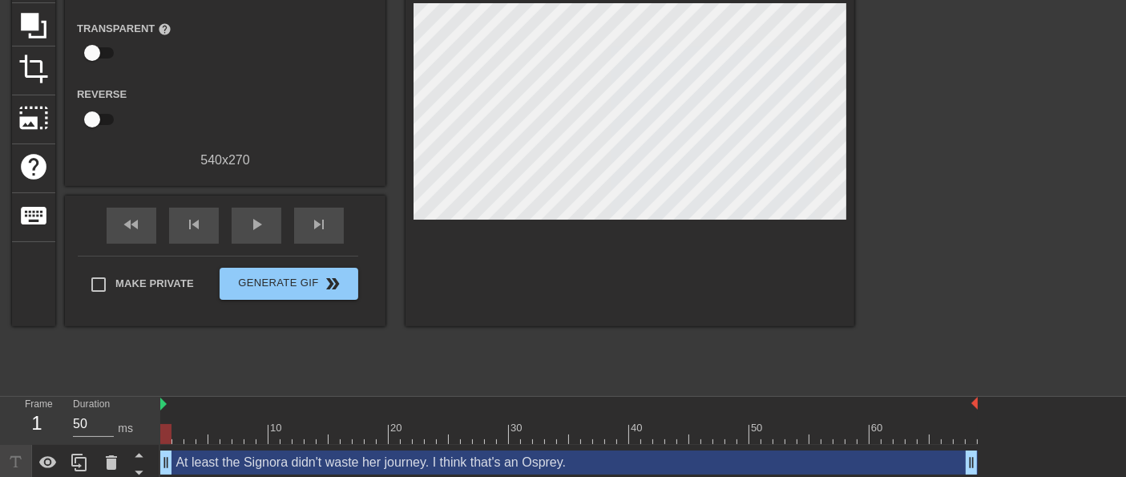
scroll to position [164, 0]
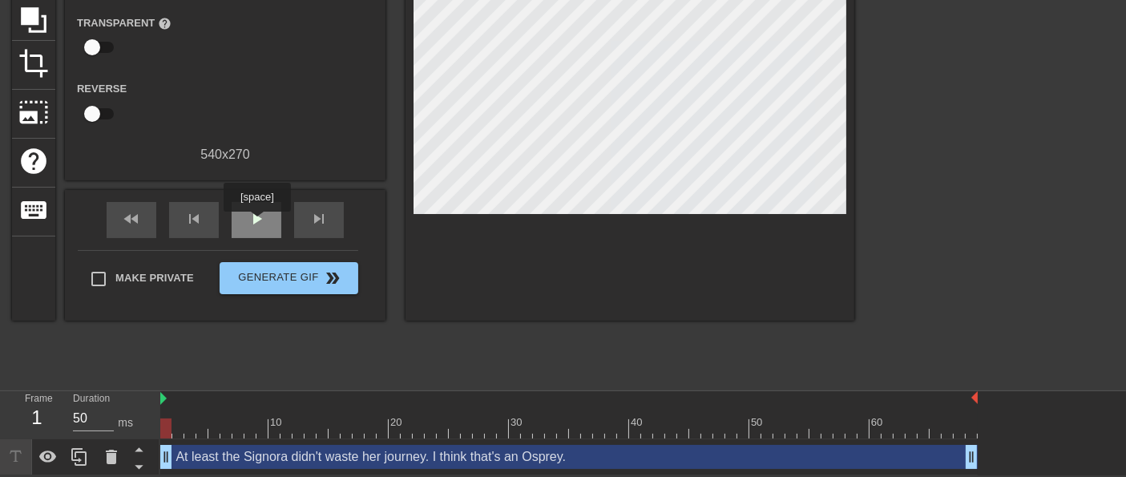
click at [256, 223] on span "play_arrow" at bounding box center [256, 218] width 19 height 19
click at [256, 223] on span "pause" at bounding box center [256, 218] width 19 height 19
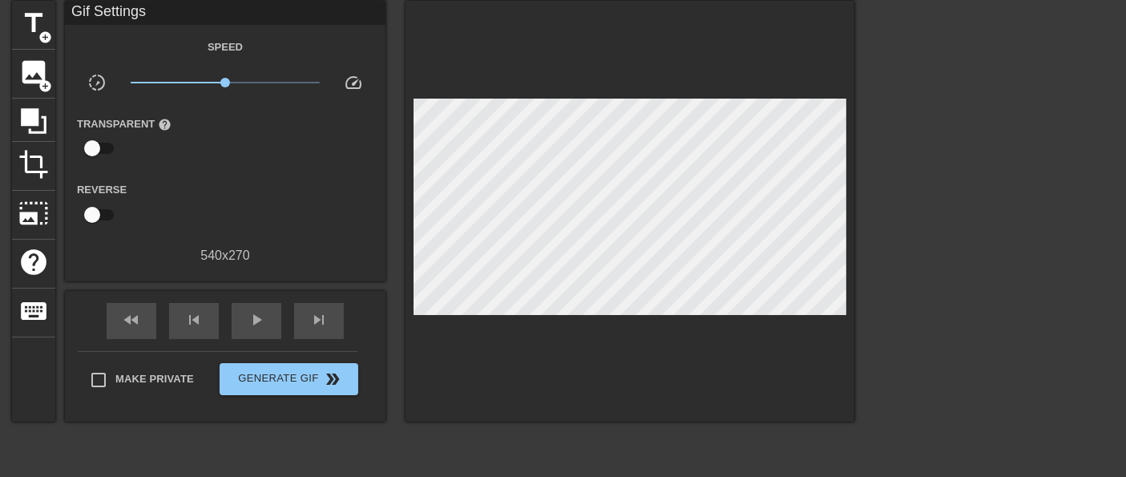
scroll to position [30, 0]
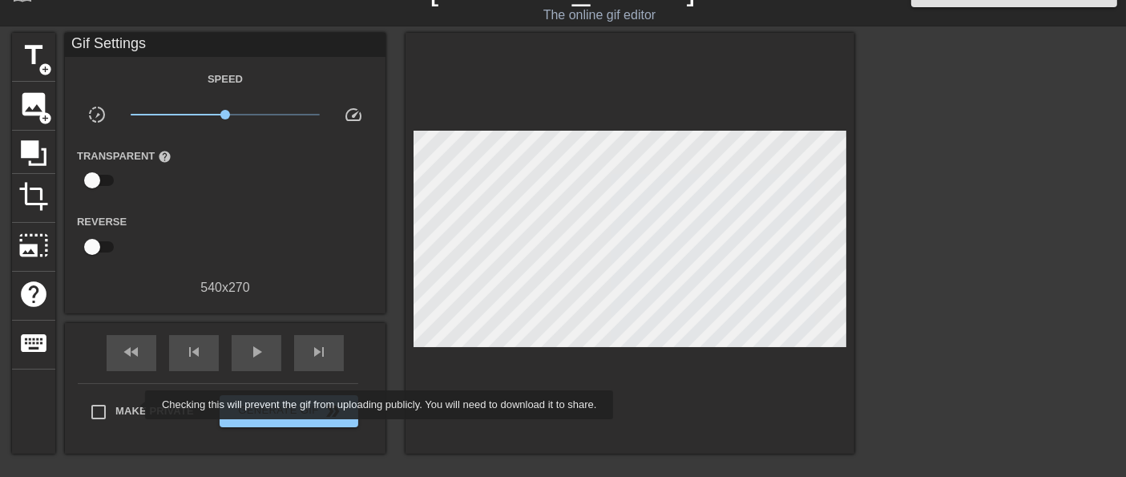
click at [135, 405] on span "Make Private" at bounding box center [154, 411] width 79 height 16
click at [115, 405] on input "Make Private" at bounding box center [99, 412] width 34 height 34
checkbox input "true"
click at [290, 425] on button "Generate Gif double_arrow" at bounding box center [289, 411] width 139 height 32
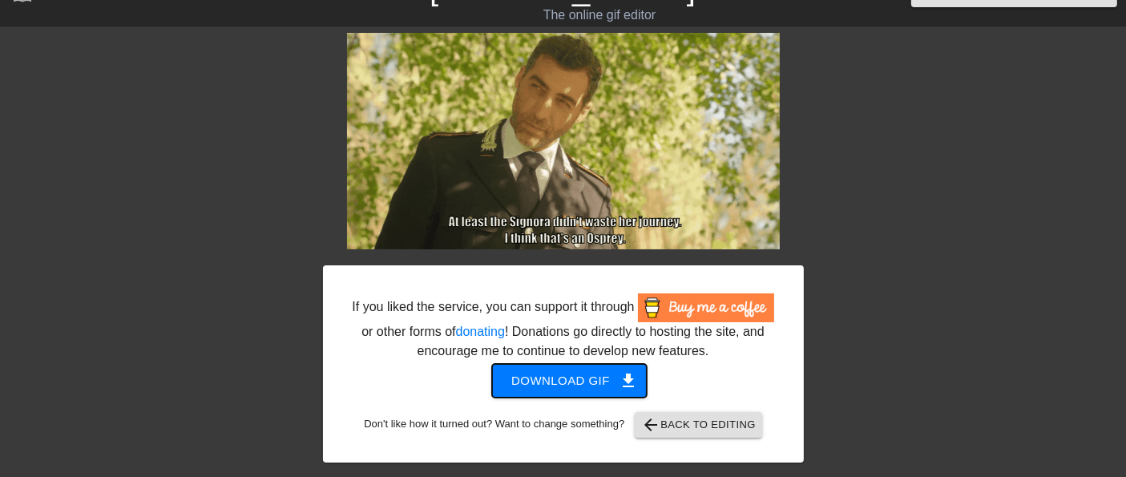
click at [543, 380] on span "Download gif get_app" at bounding box center [569, 380] width 116 height 21
